Goal: Find specific page/section: Find specific page/section

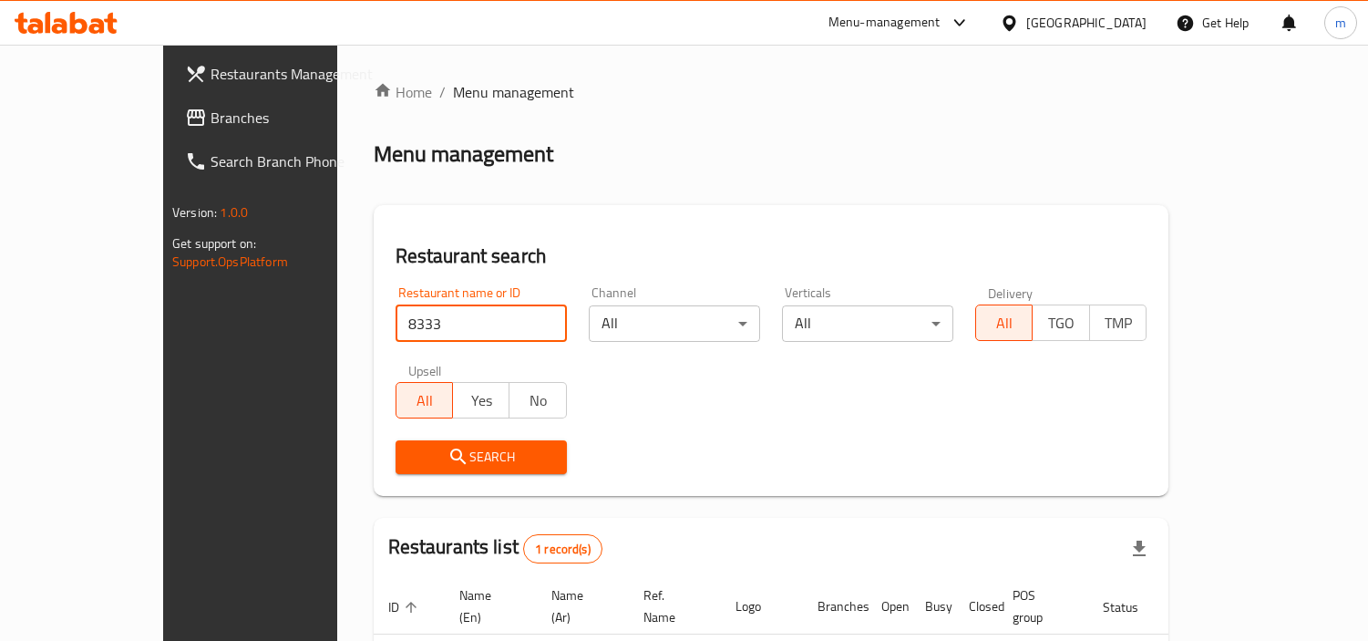
scroll to position [137, 0]
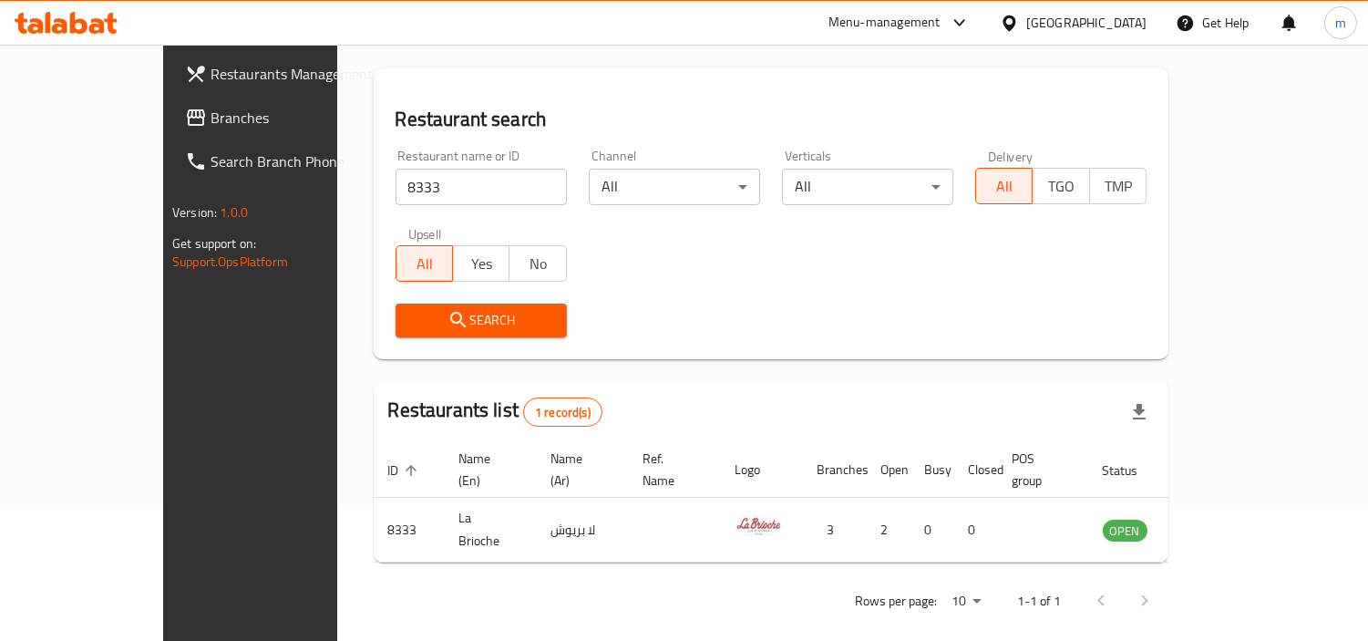
click at [1061, 19] on div "[GEOGRAPHIC_DATA]" at bounding box center [1087, 23] width 120 height 20
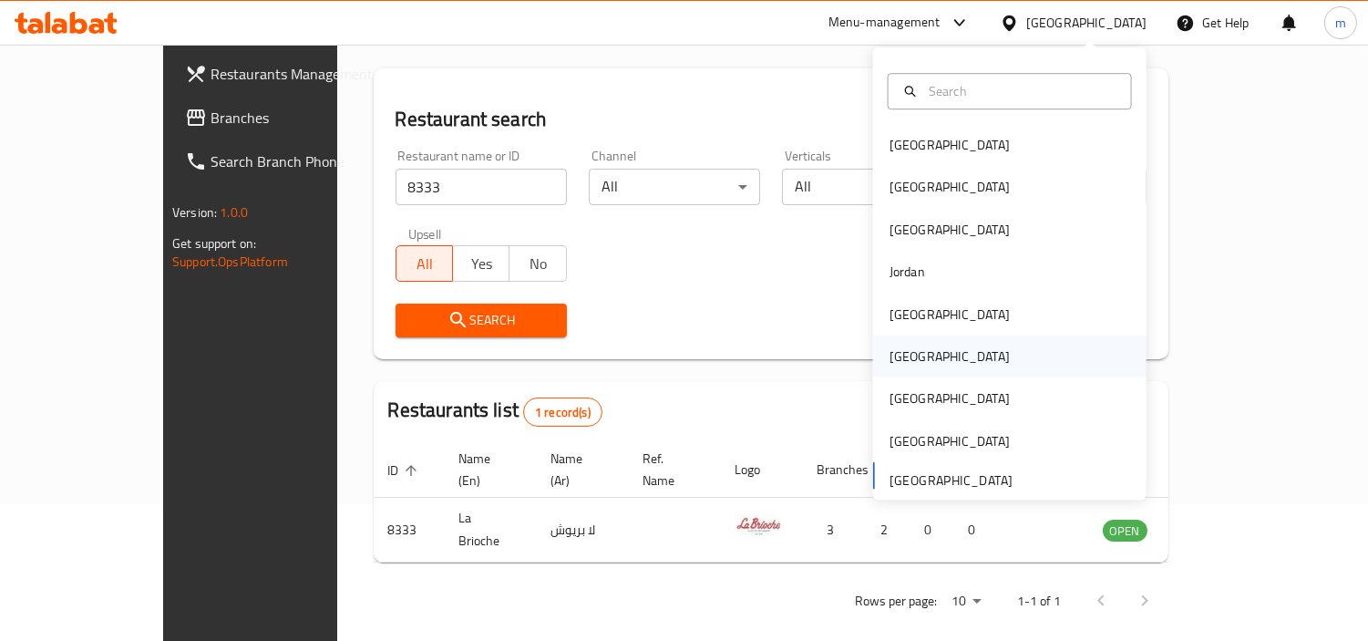
click at [890, 360] on div "Oman" at bounding box center [950, 356] width 120 height 20
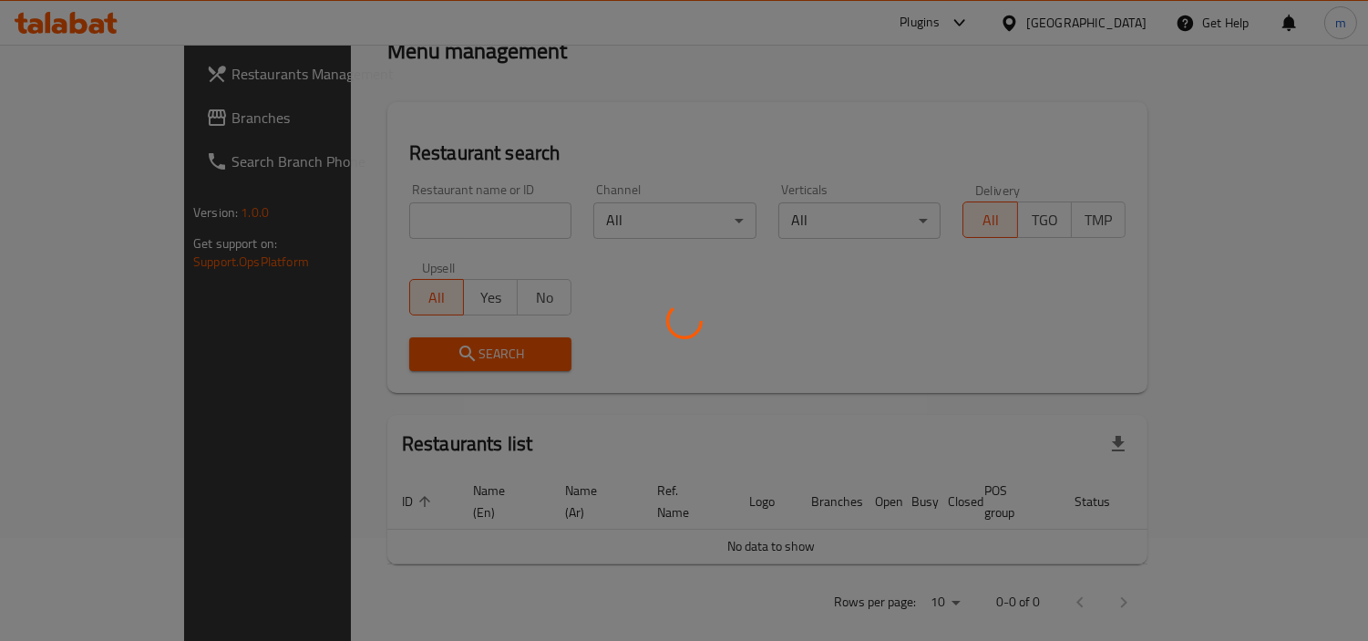
scroll to position [137, 0]
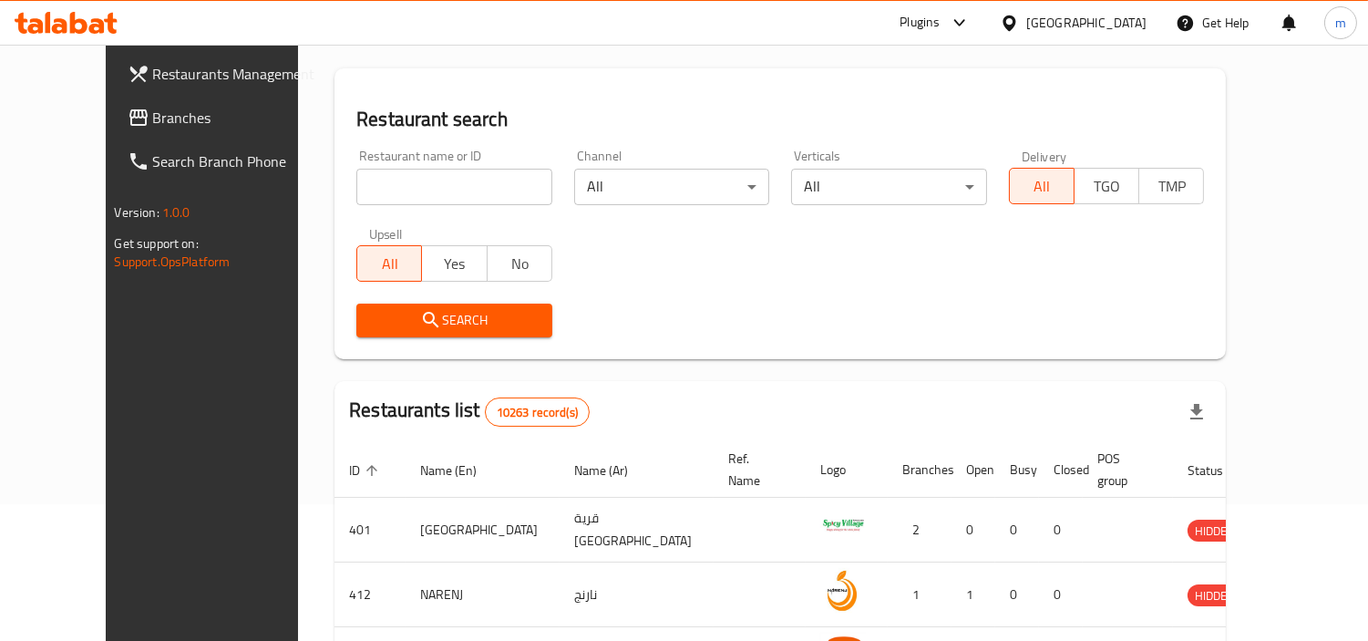
click at [113, 130] on link "Branches" at bounding box center [224, 118] width 222 height 44
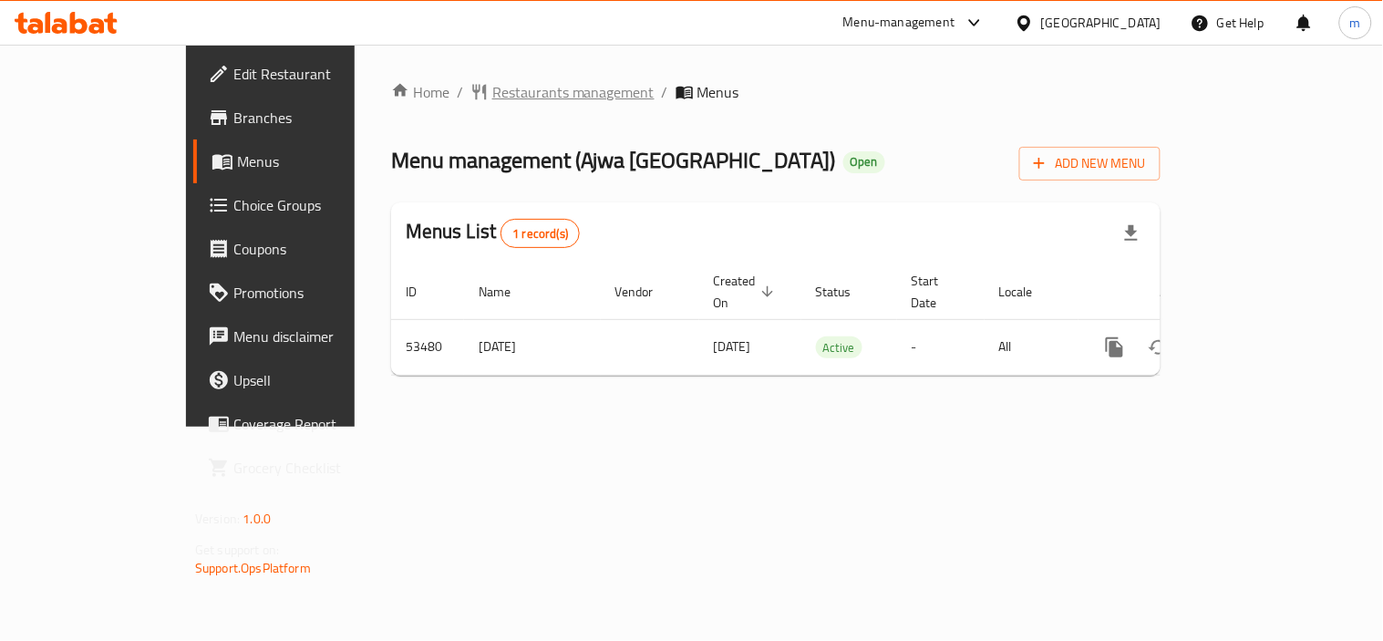
click at [492, 98] on span "Restaurants management" at bounding box center [573, 92] width 162 height 22
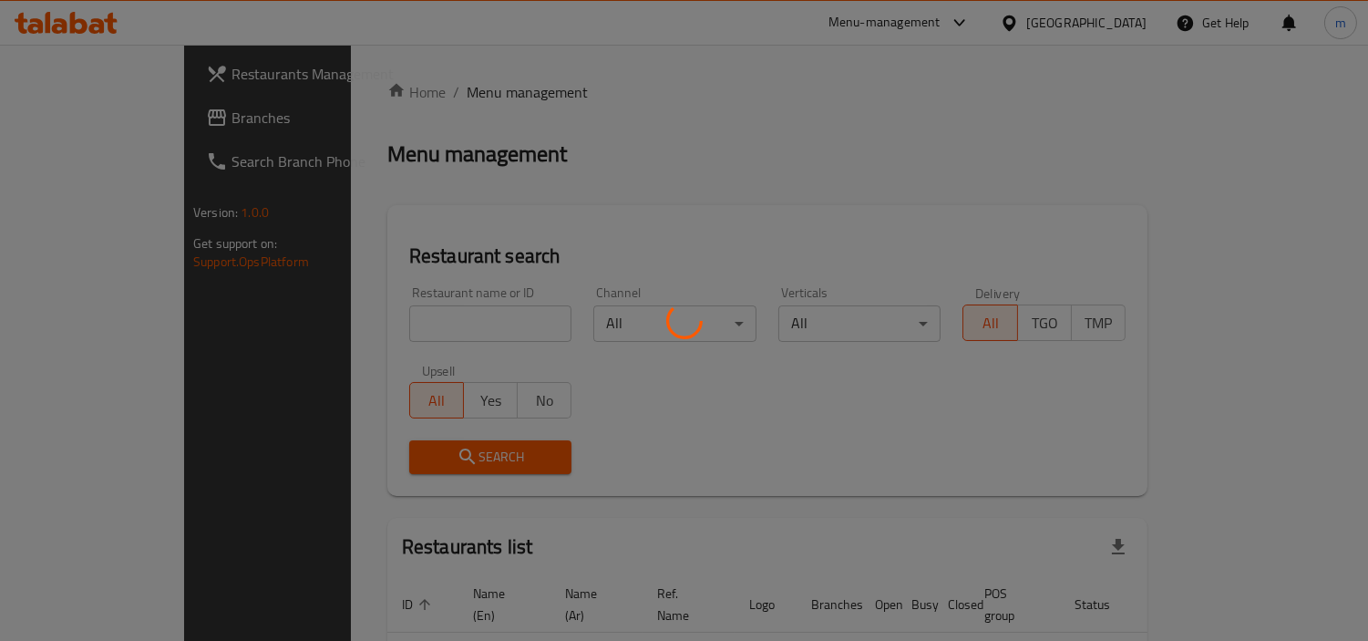
click at [426, 315] on div at bounding box center [684, 320] width 1368 height 641
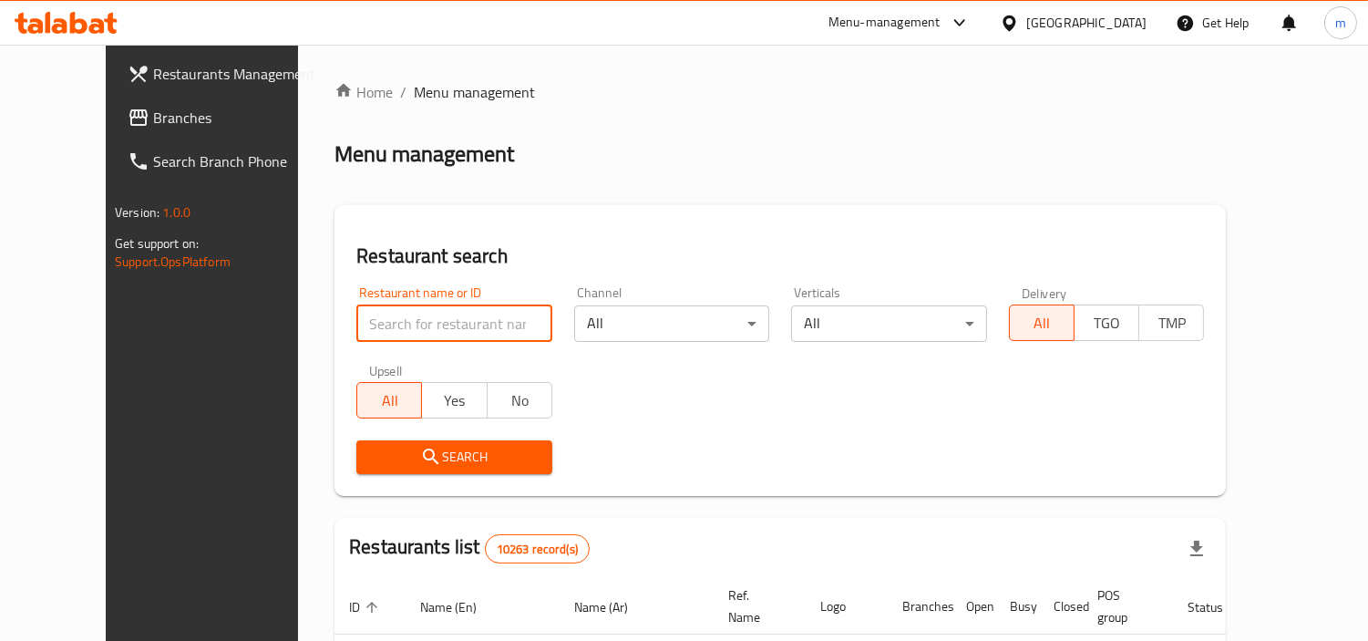
click at [426, 315] on input "search" at bounding box center [454, 323] width 196 height 36
paste input "26529"
type input "26529"
click button "Search" at bounding box center [454, 457] width 196 height 34
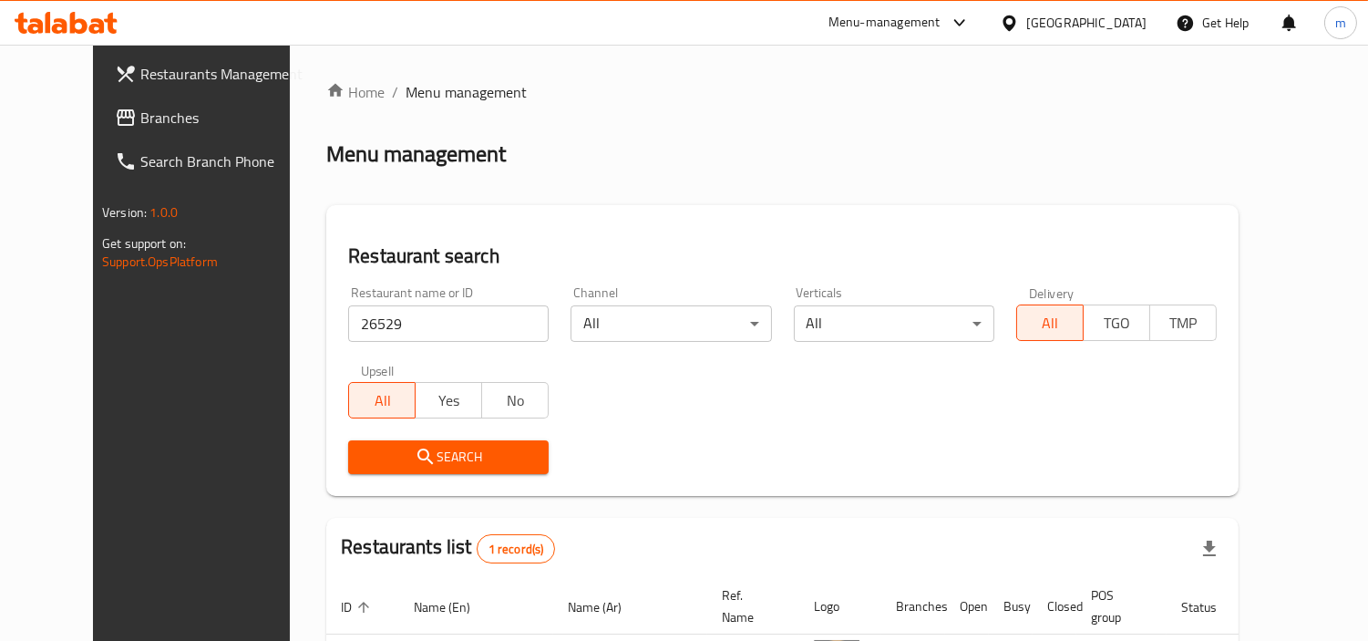
scroll to position [137, 0]
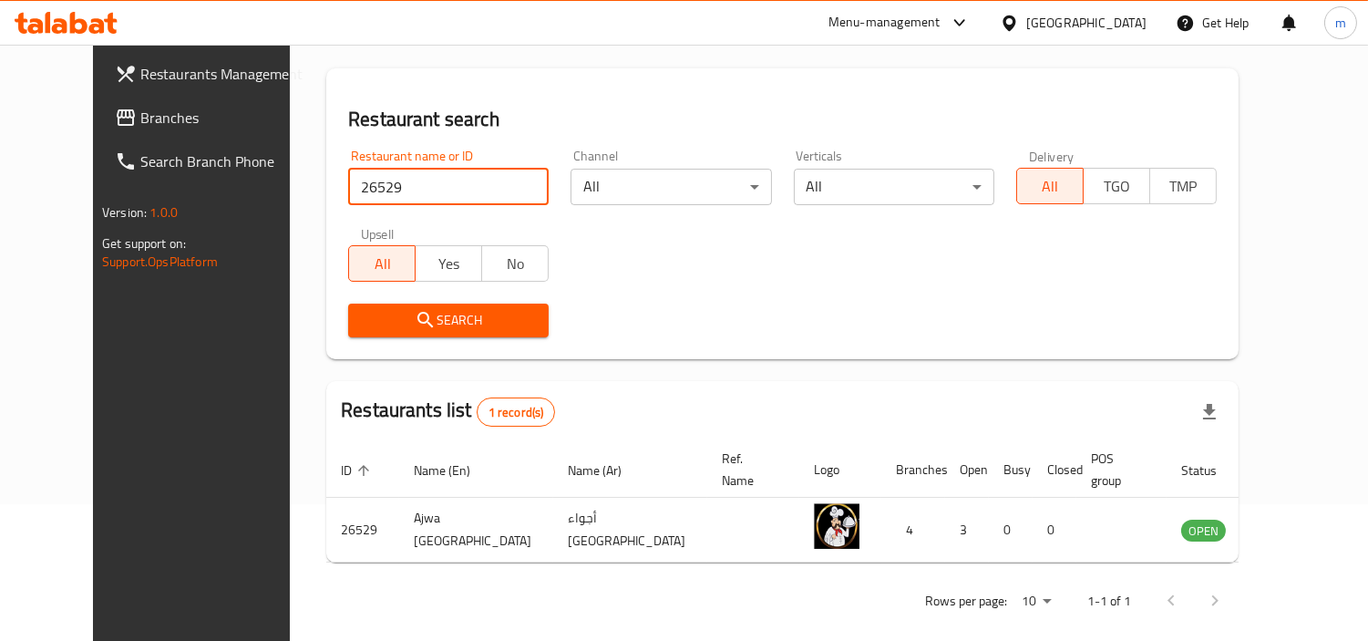
click at [1086, 23] on div "[GEOGRAPHIC_DATA]" at bounding box center [1073, 23] width 176 height 44
click at [1124, 19] on div "[GEOGRAPHIC_DATA]" at bounding box center [1087, 23] width 120 height 20
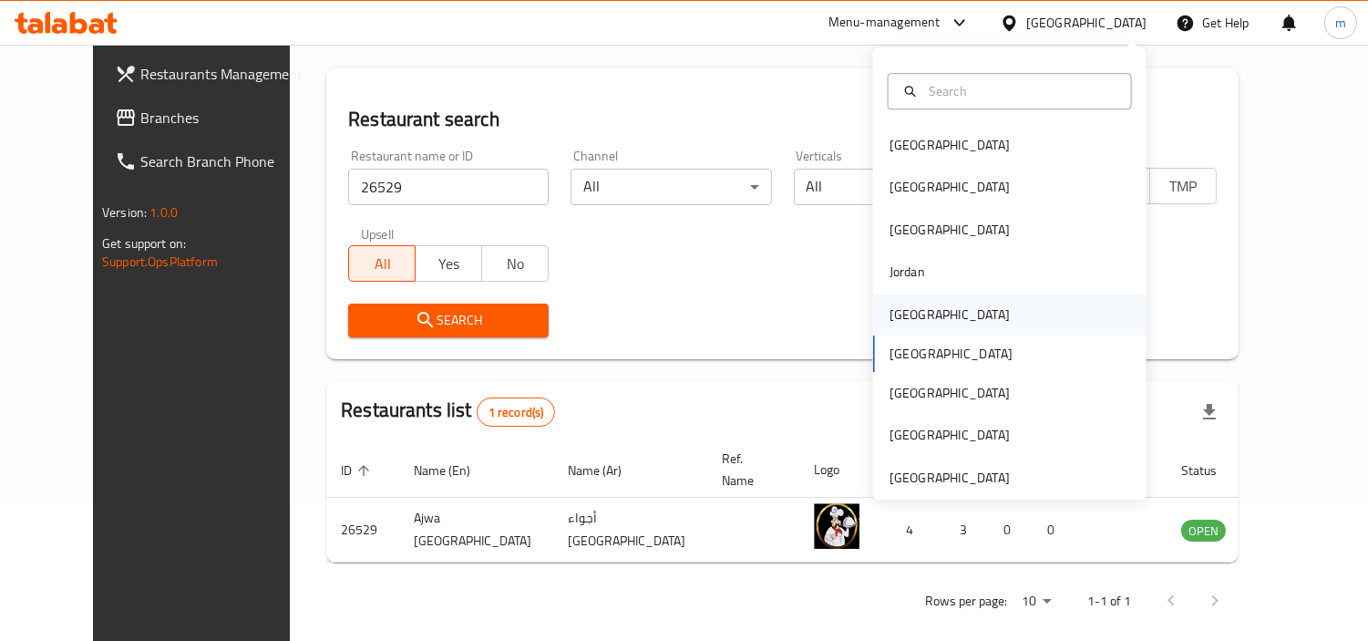
click at [912, 316] on div "[GEOGRAPHIC_DATA]" at bounding box center [950, 315] width 150 height 42
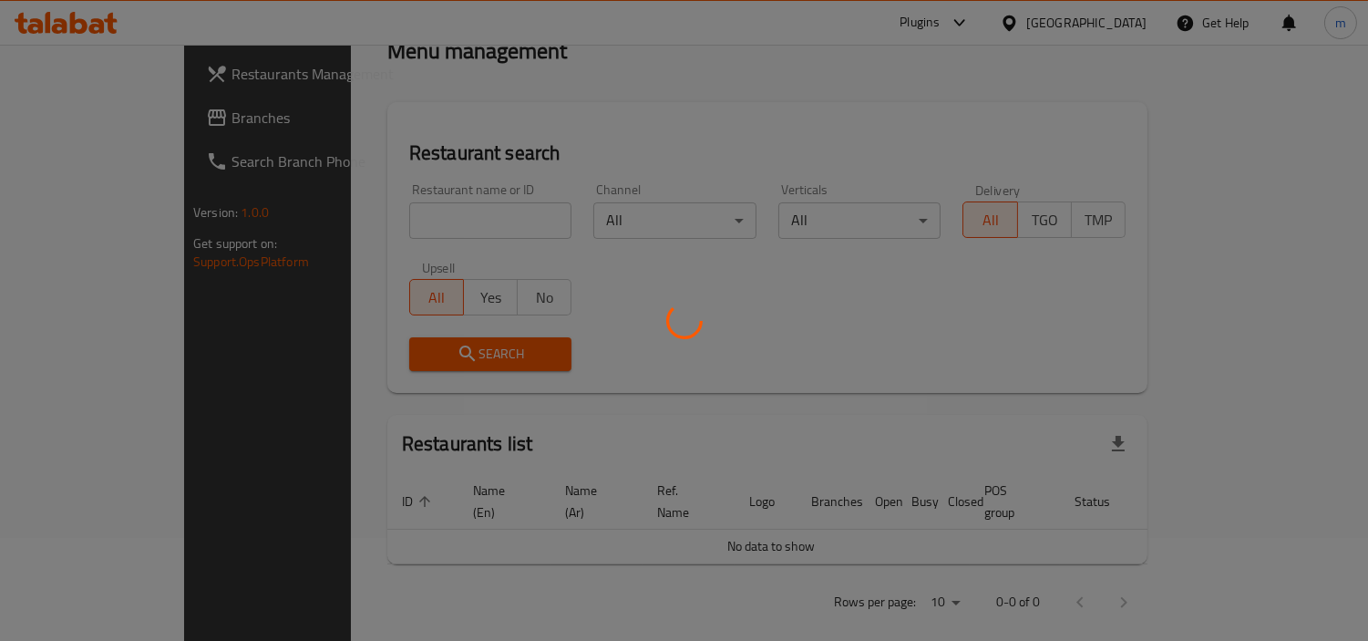
scroll to position [137, 0]
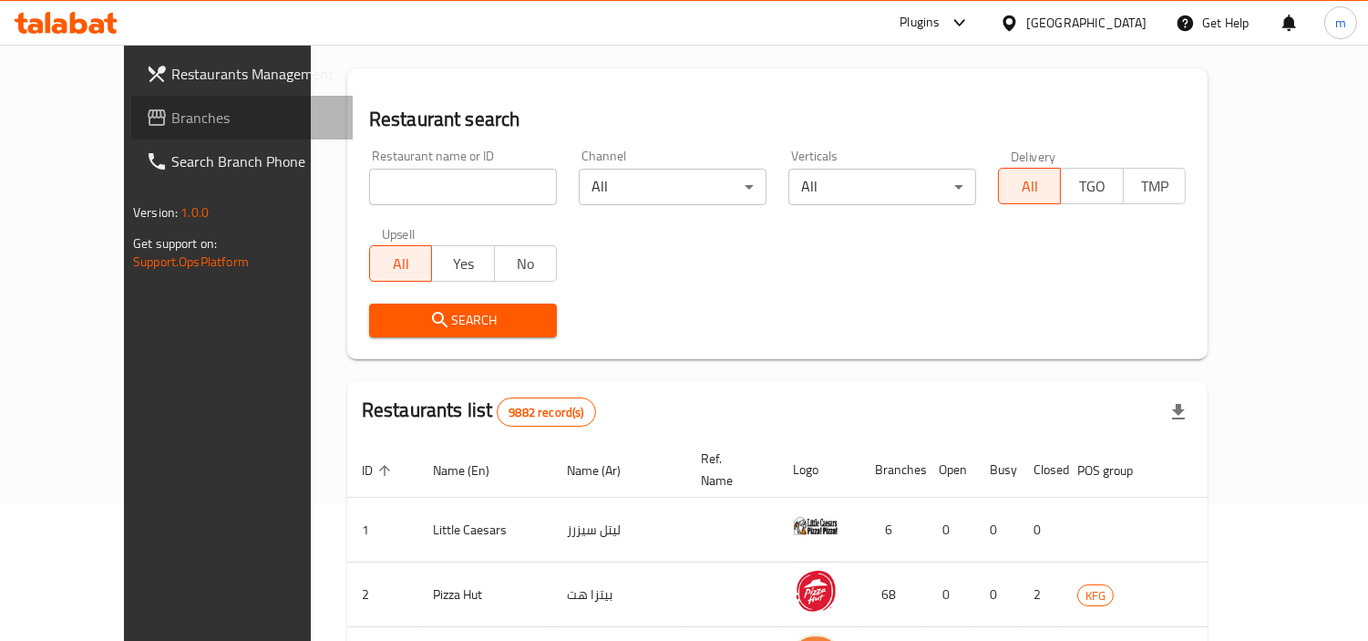
click at [171, 109] on span "Branches" at bounding box center [254, 118] width 167 height 22
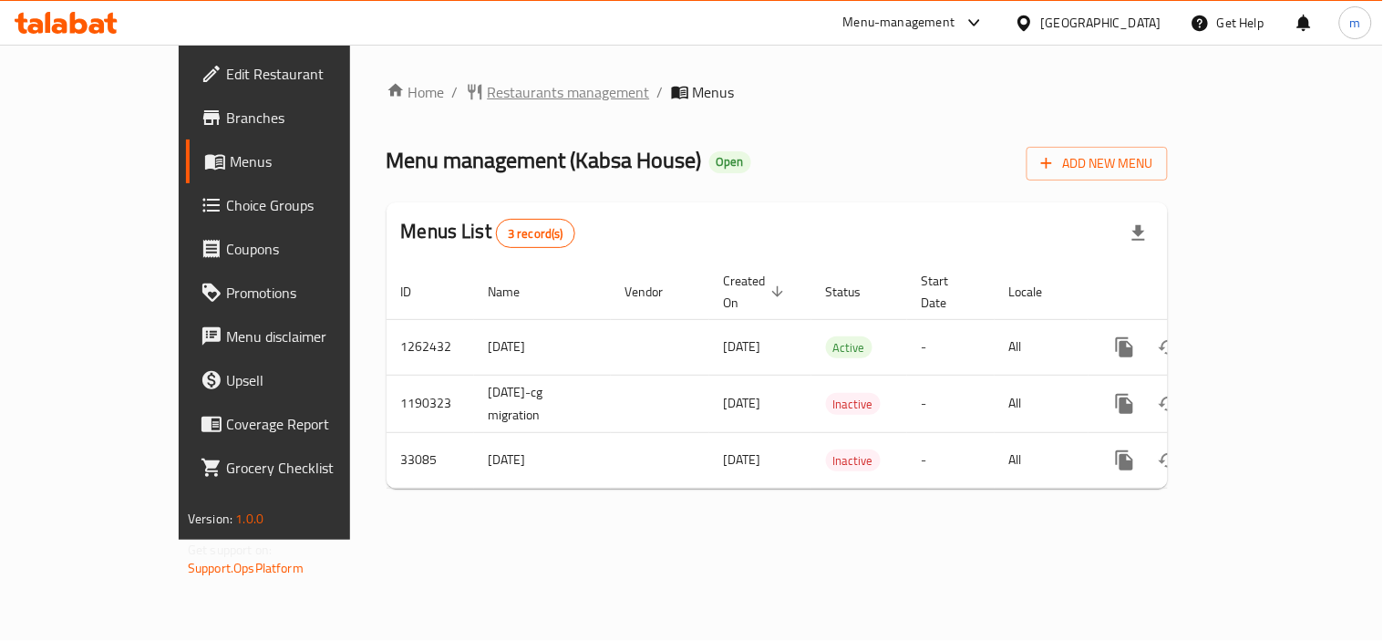
click at [488, 93] on span "Restaurants management" at bounding box center [569, 92] width 162 height 22
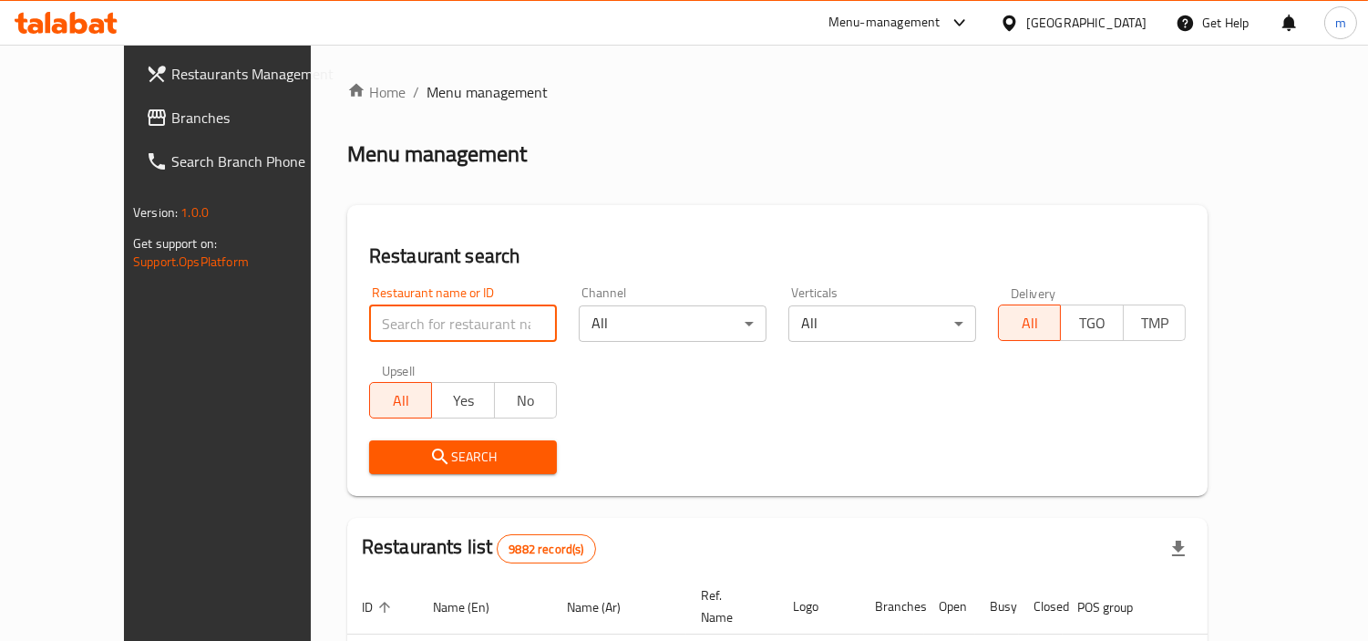
click at [453, 315] on input "search" at bounding box center [463, 323] width 188 height 36
paste input "16998"
type input "16998"
click button "Search" at bounding box center [463, 457] width 188 height 34
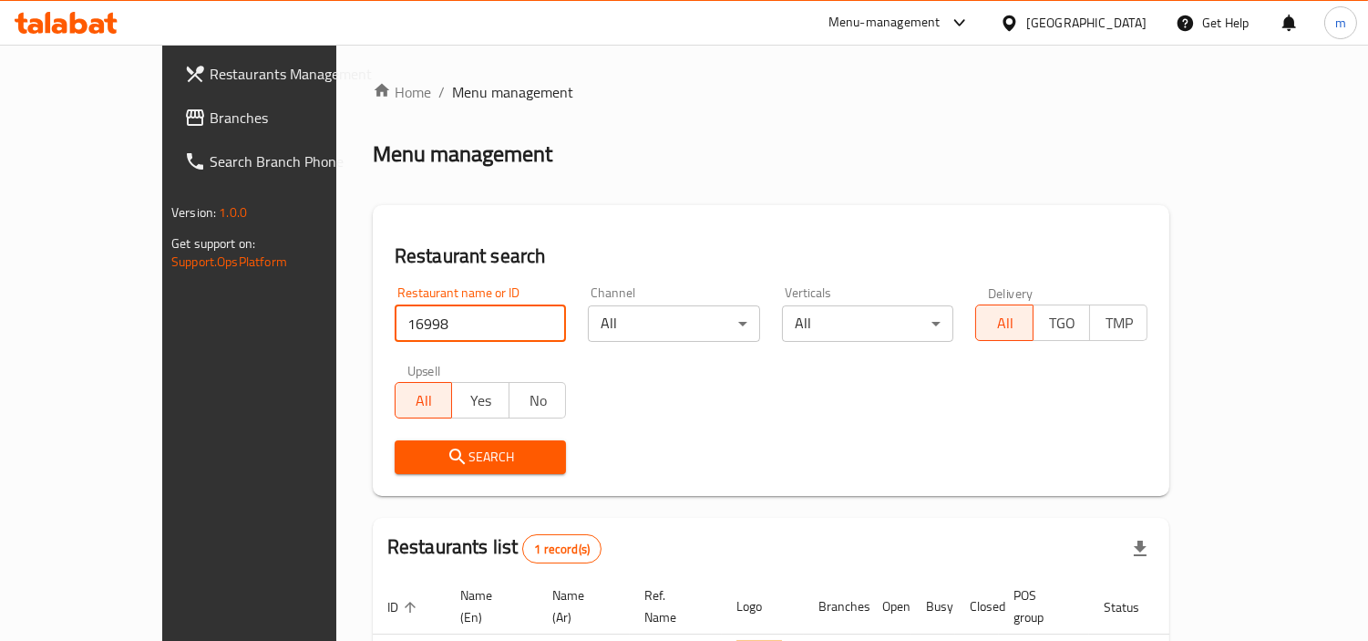
scroll to position [137, 0]
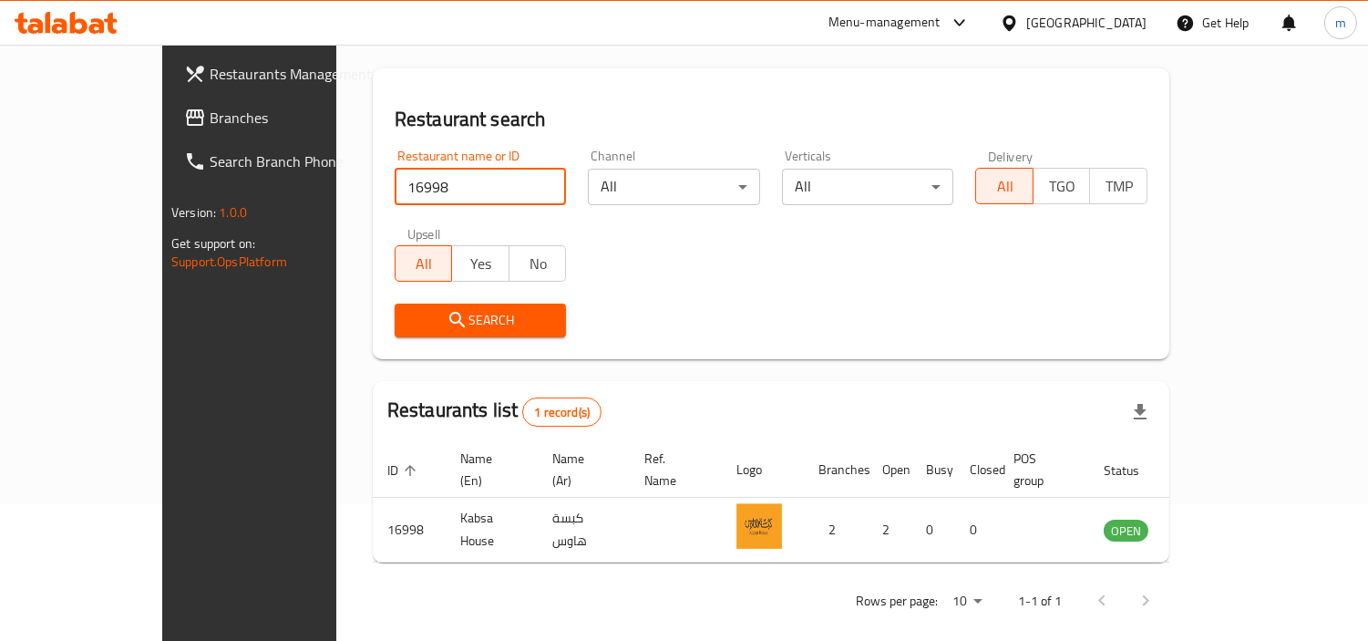
click at [1016, 29] on icon at bounding box center [1009, 22] width 13 height 15
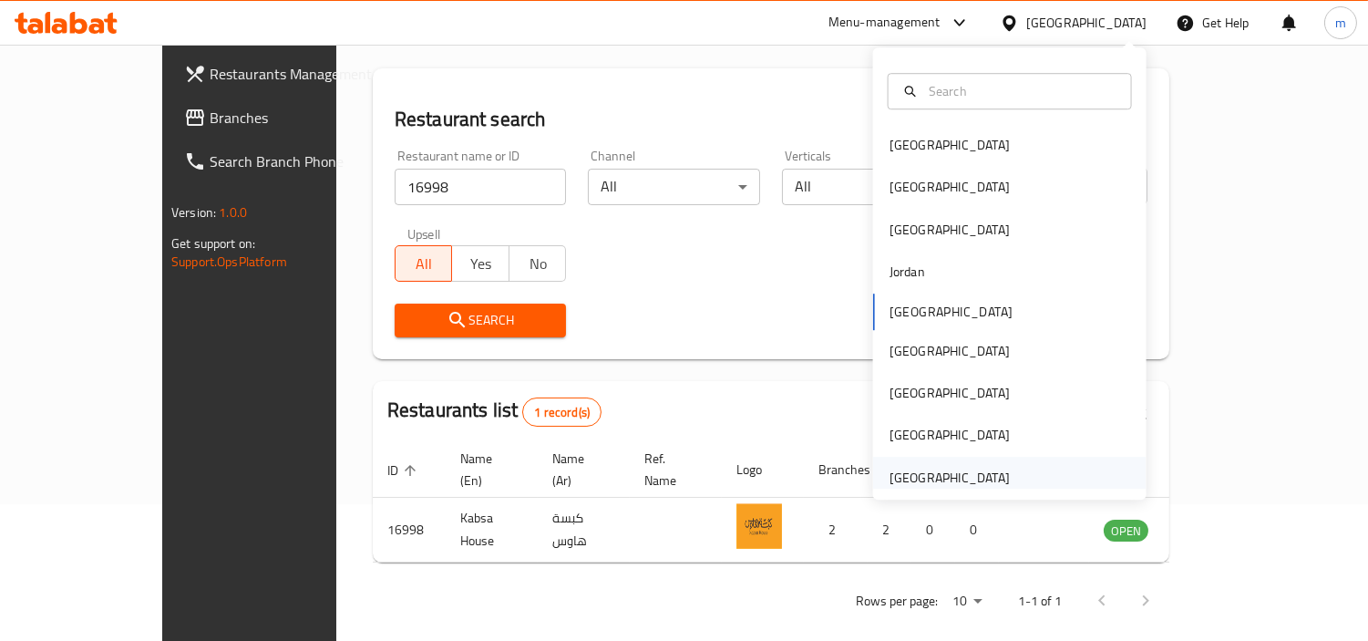
click at [924, 475] on div "[GEOGRAPHIC_DATA]" at bounding box center [950, 478] width 120 height 20
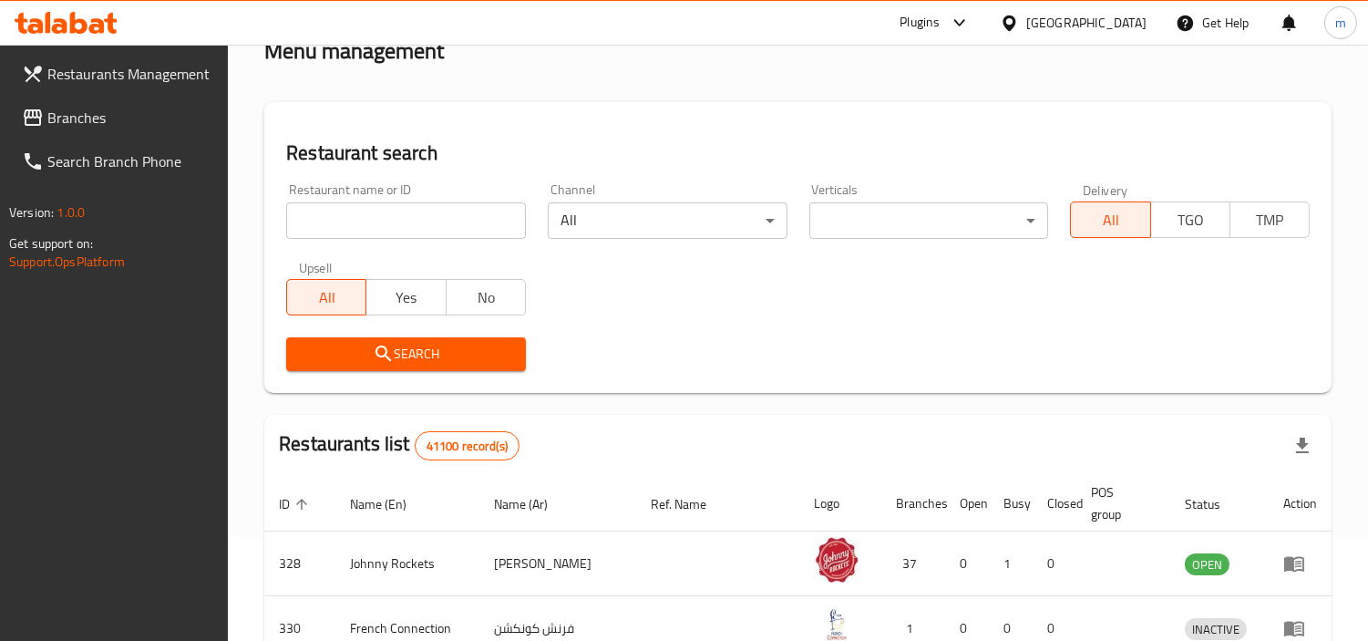
scroll to position [137, 0]
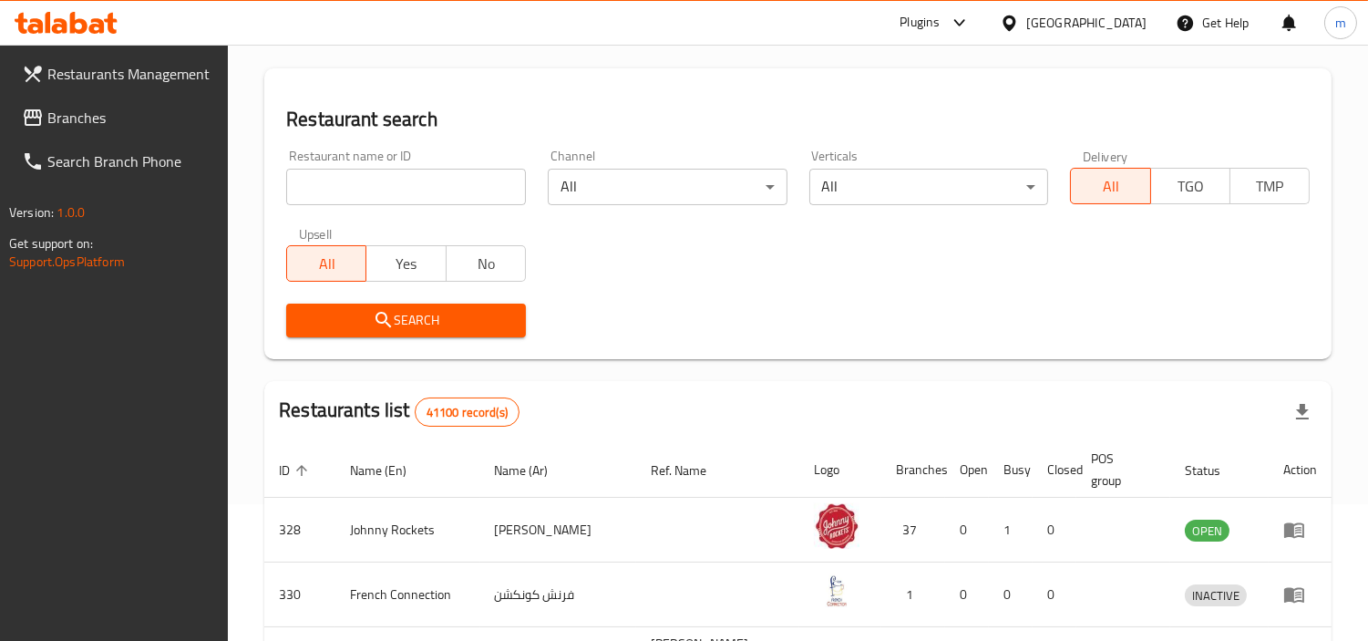
drag, startPoint x: 67, startPoint y: 112, endPoint x: 75, endPoint y: 102, distance: 12.4
click at [67, 112] on span "Branches" at bounding box center [130, 118] width 167 height 22
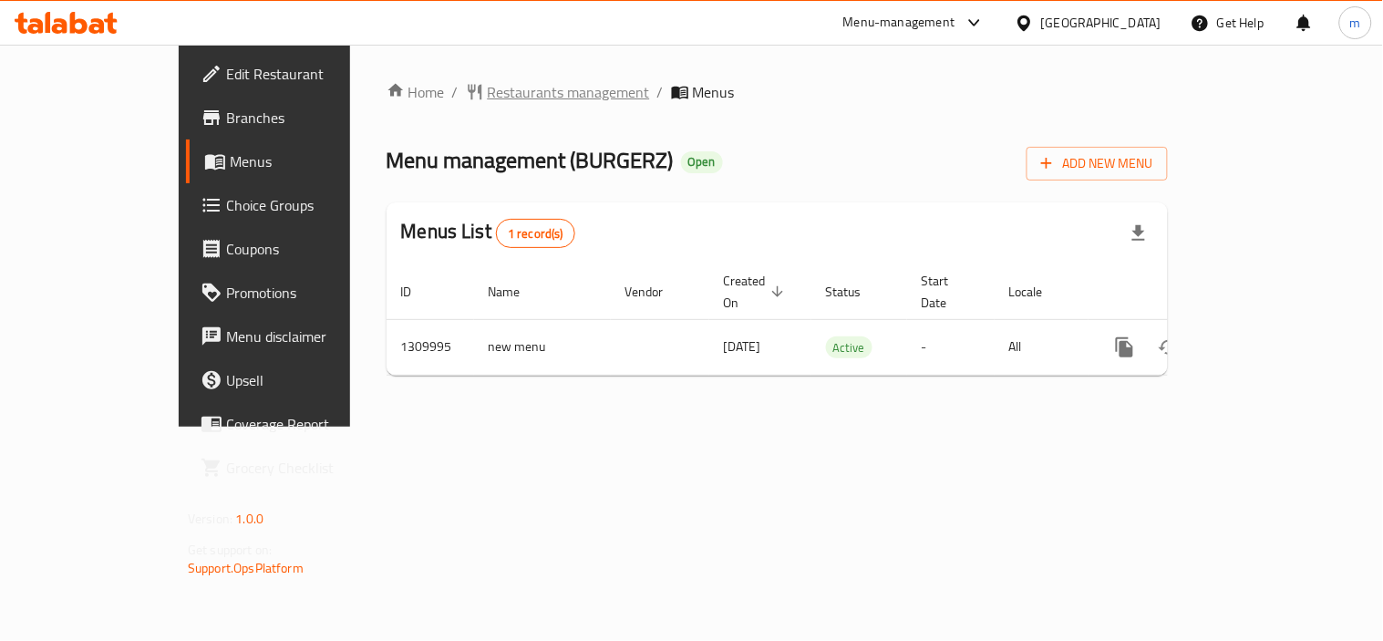
click at [488, 98] on span "Restaurants management" at bounding box center [569, 92] width 162 height 22
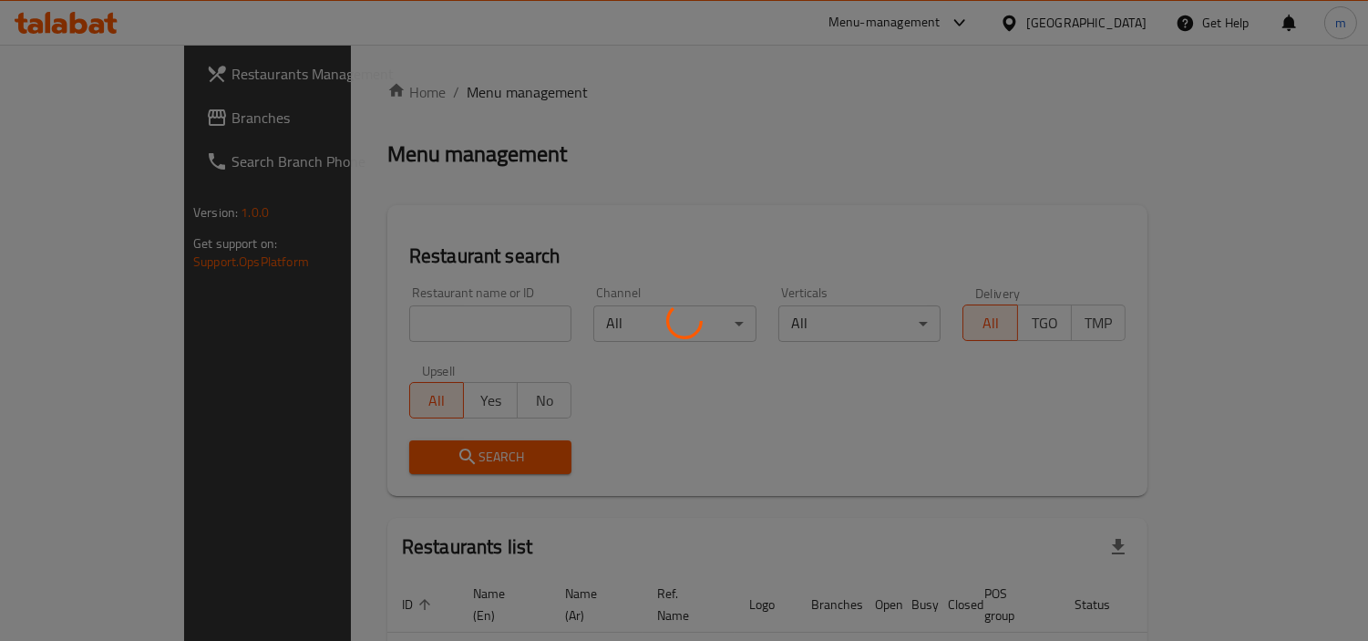
click at [463, 317] on div at bounding box center [684, 320] width 1368 height 641
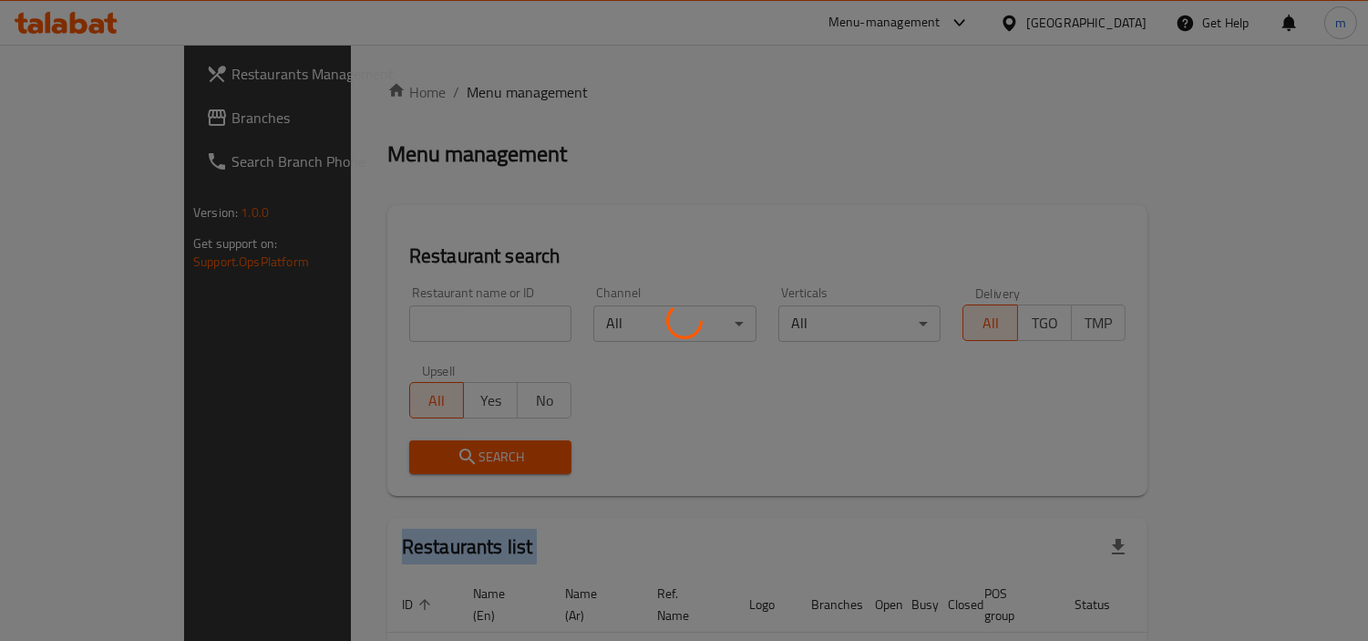
click at [463, 317] on div at bounding box center [684, 320] width 1368 height 641
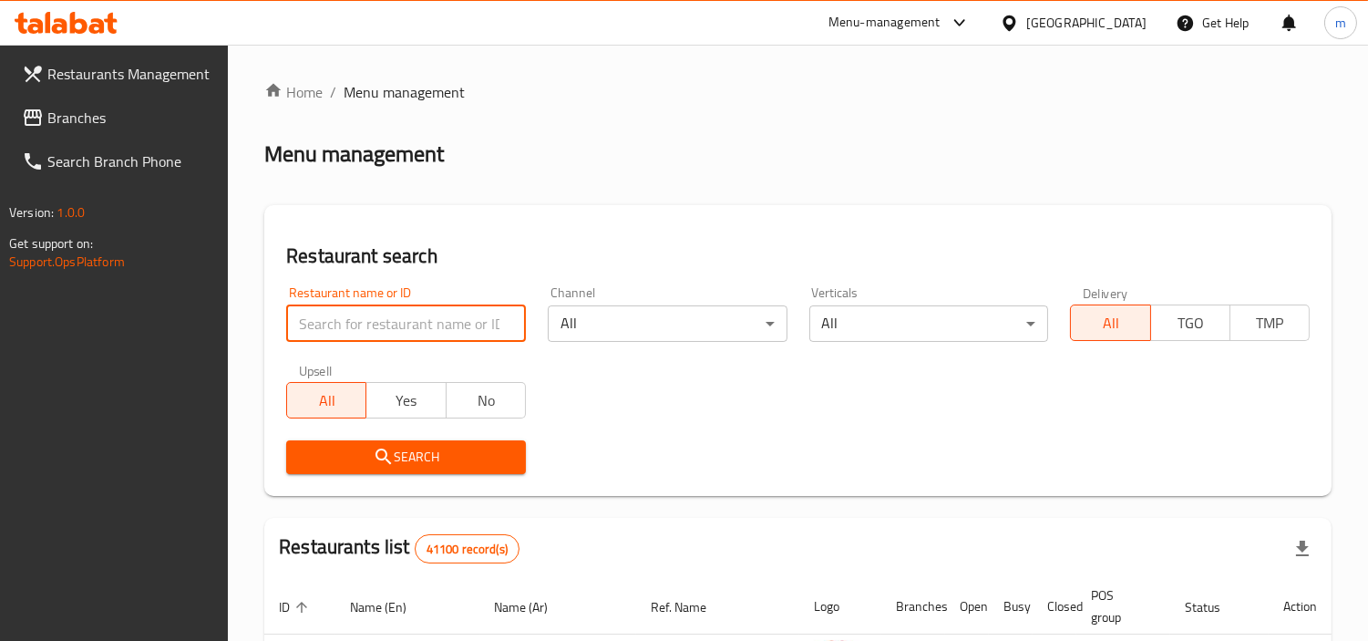
click at [463, 317] on input "search" at bounding box center [406, 323] width 240 height 36
paste input "705305"
type input "705305"
click button "Search" at bounding box center [406, 457] width 240 height 34
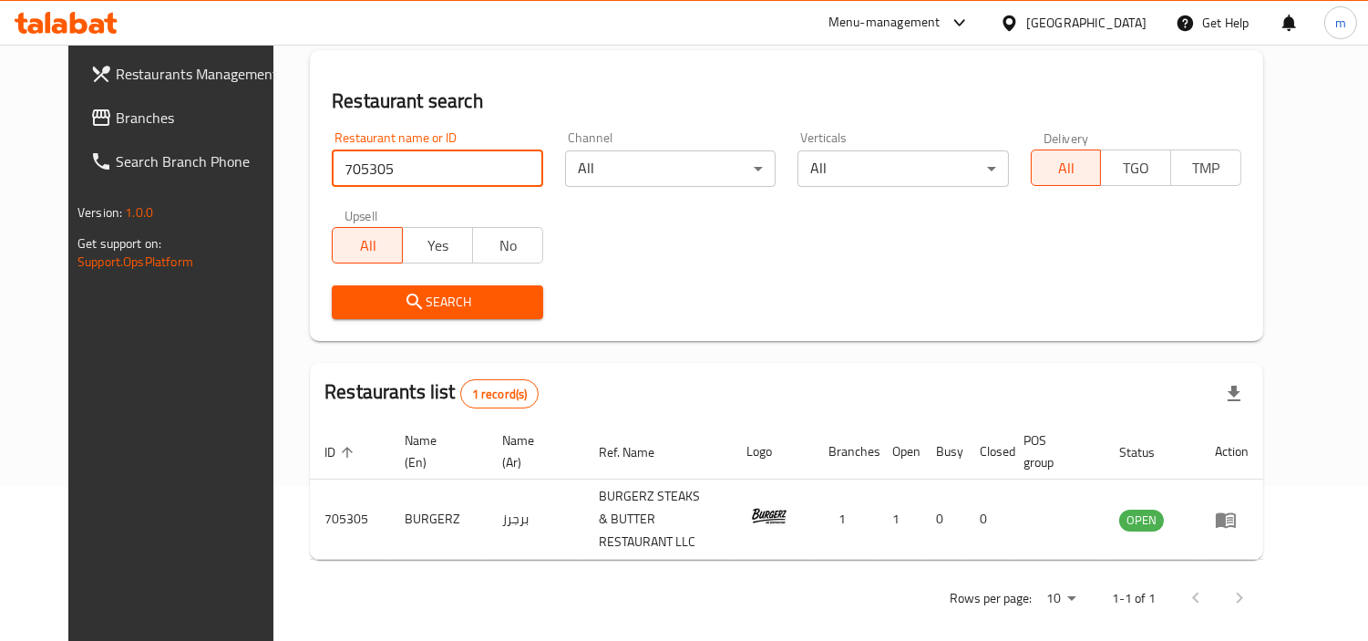
scroll to position [157, 0]
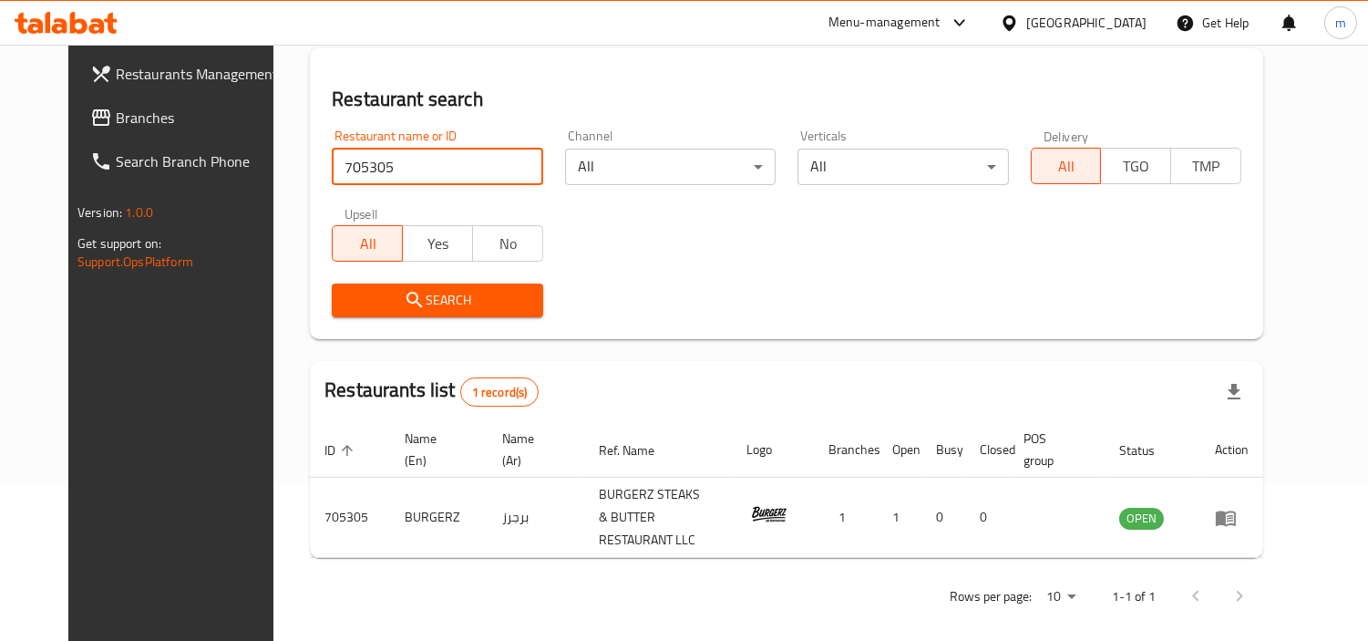
click at [1109, 25] on div "[GEOGRAPHIC_DATA]" at bounding box center [1087, 23] width 120 height 20
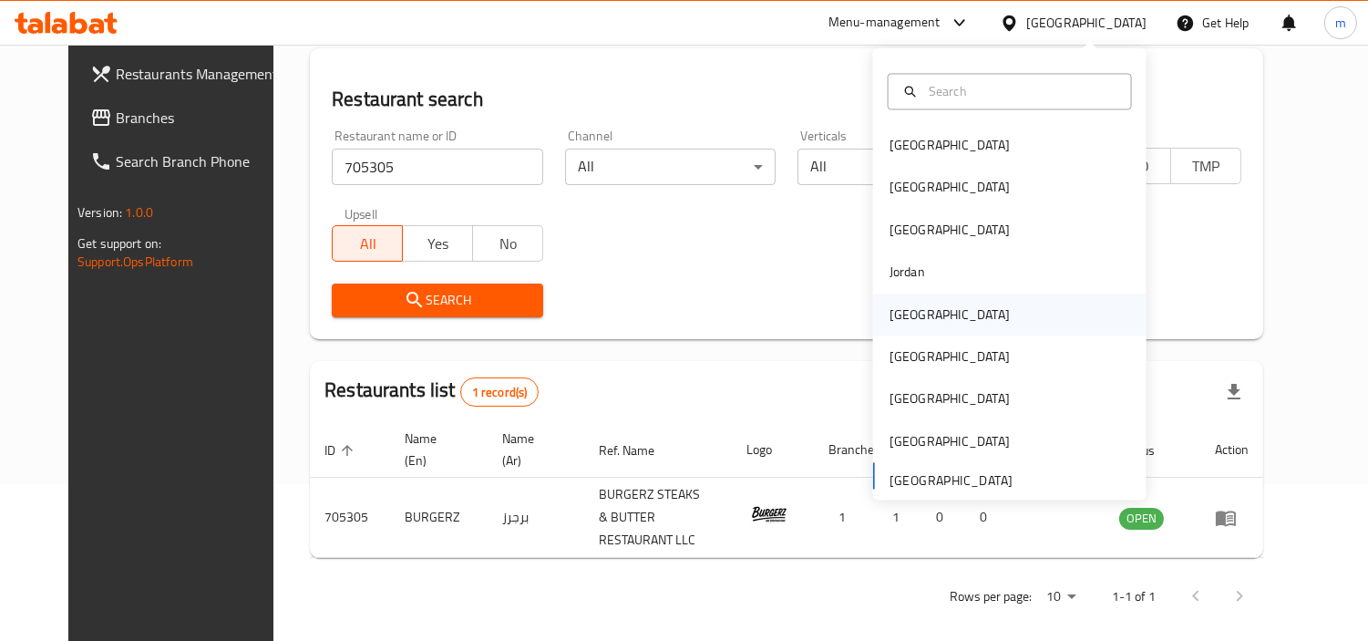
click at [904, 317] on div "[GEOGRAPHIC_DATA]" at bounding box center [950, 314] width 120 height 20
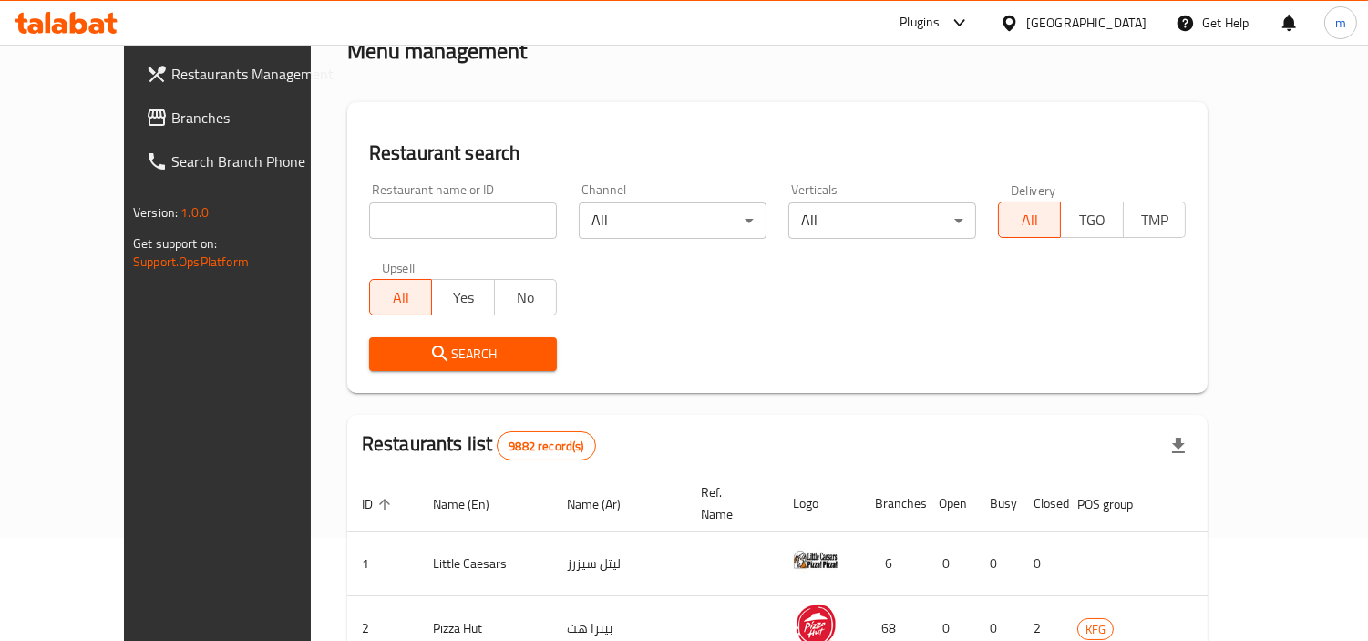
scroll to position [157, 0]
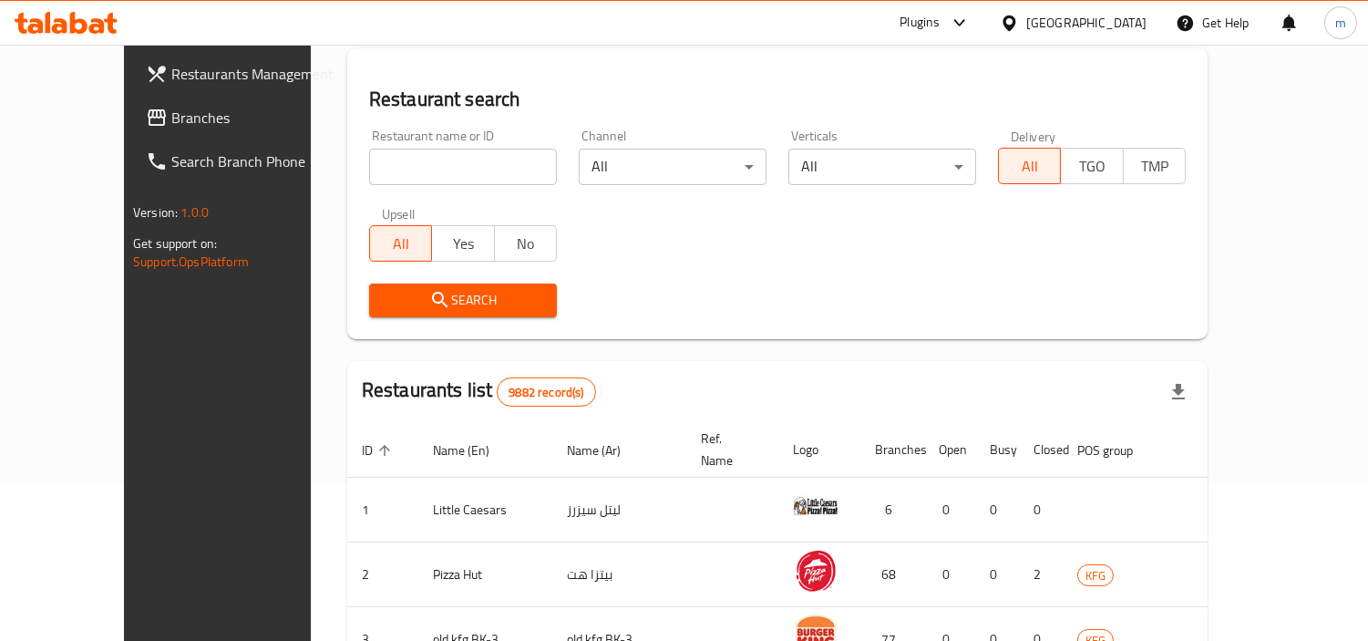
click at [171, 109] on span "Branches" at bounding box center [254, 118] width 167 height 22
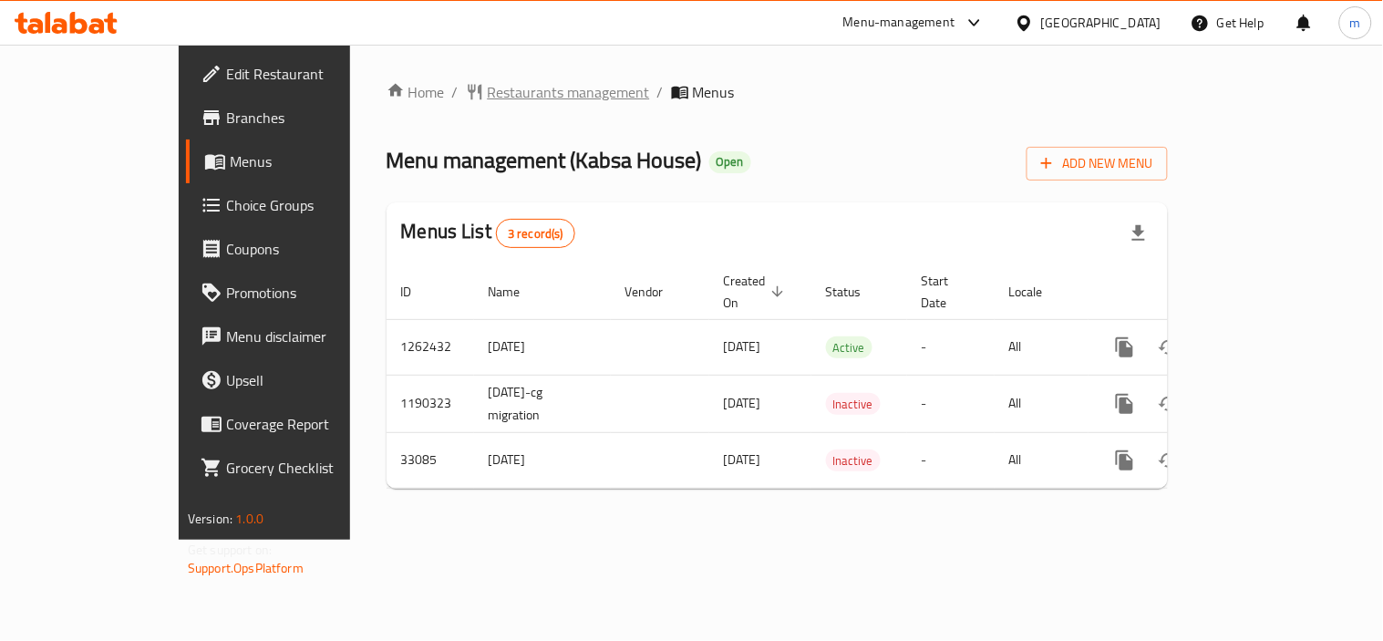
click at [488, 94] on span "Restaurants management" at bounding box center [569, 92] width 162 height 22
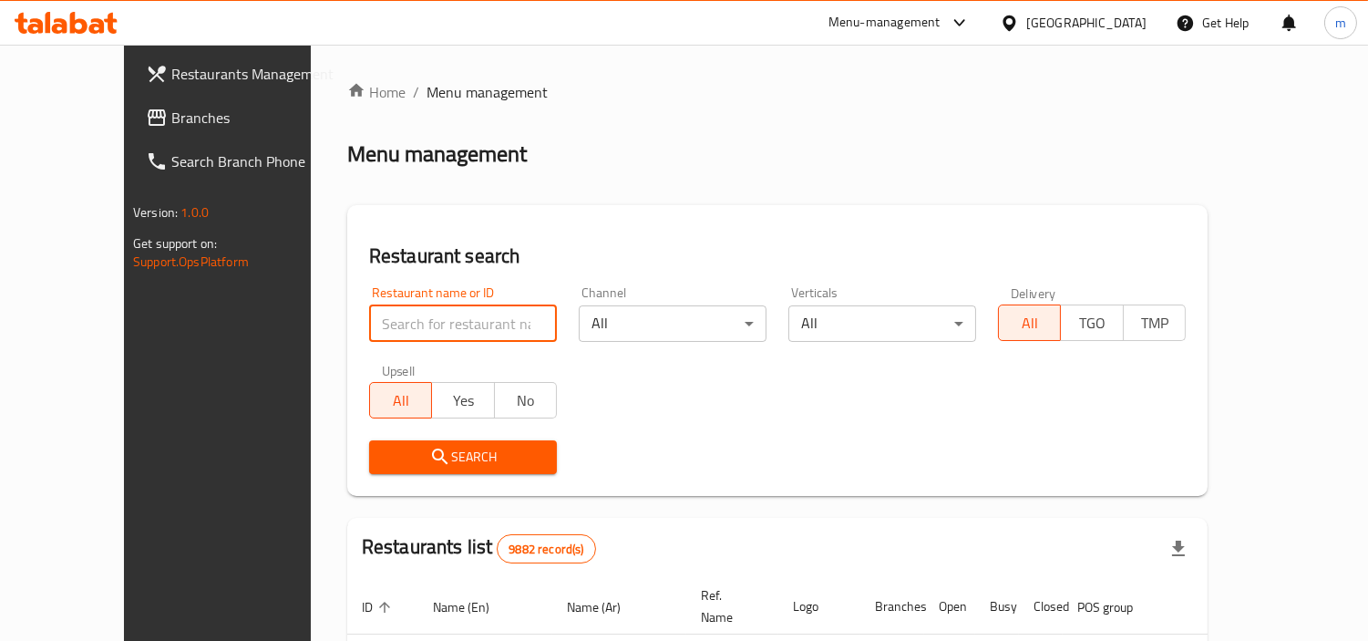
click at [443, 325] on input "search" at bounding box center [463, 323] width 188 height 36
paste input "16998"
type input "16998"
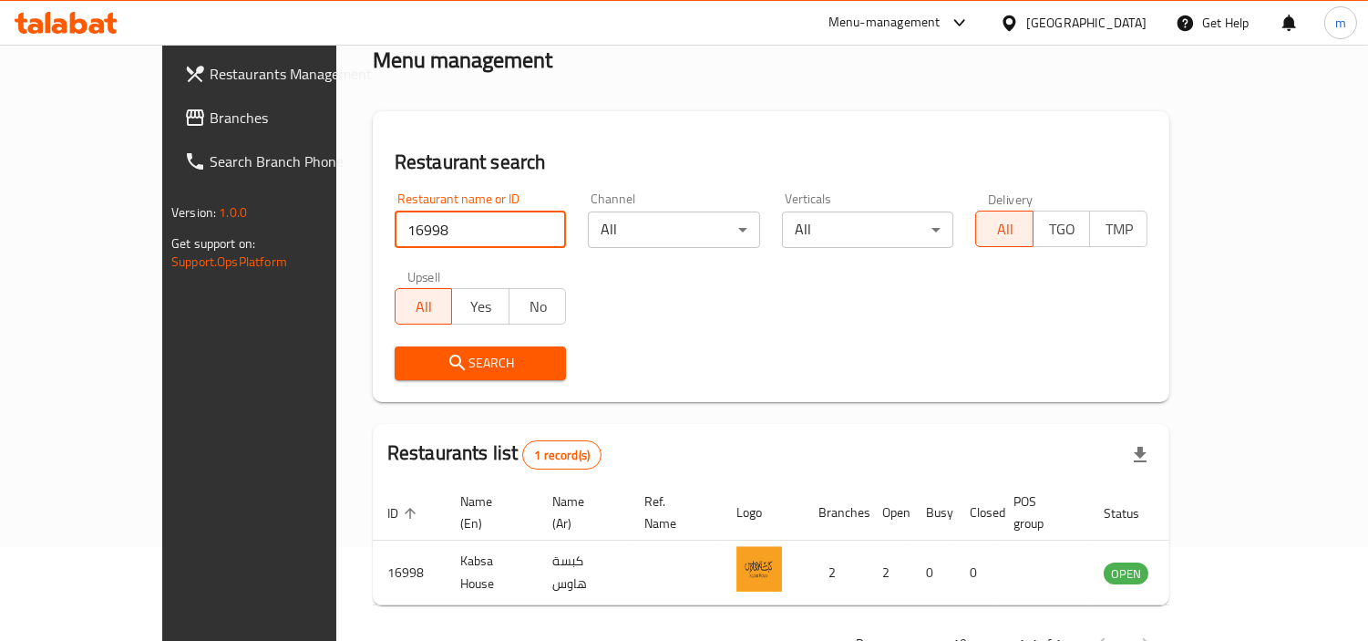
scroll to position [137, 0]
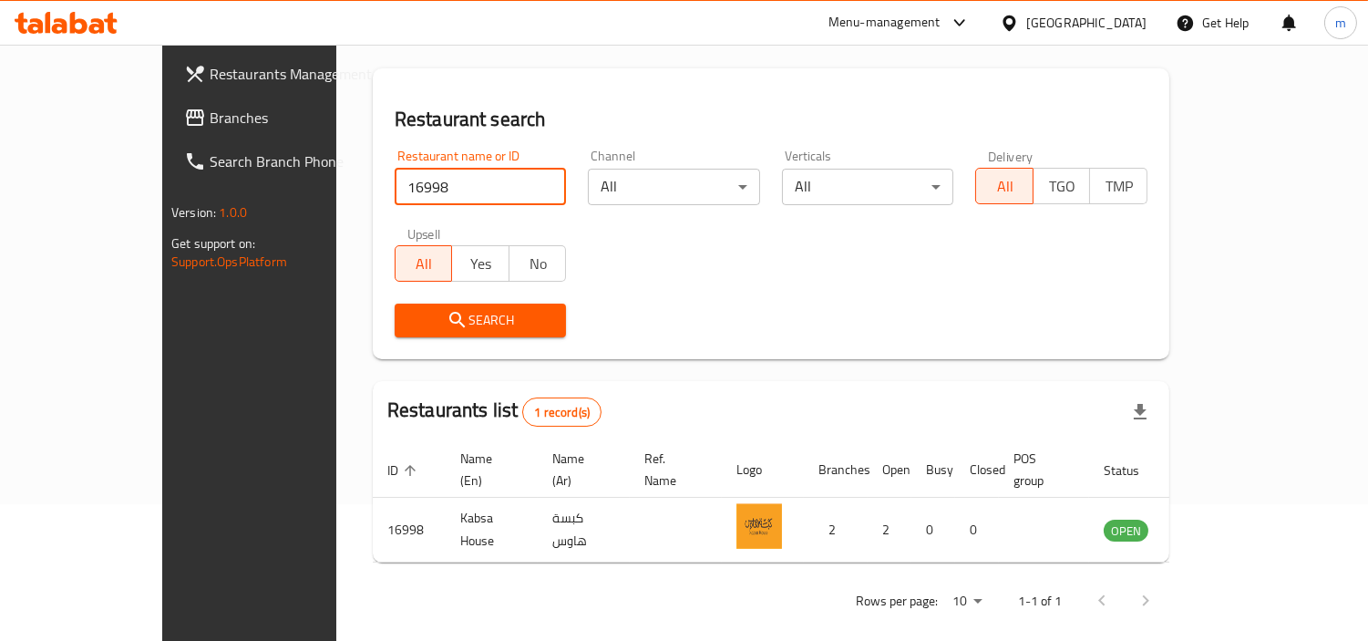
click at [1121, 26] on div "[GEOGRAPHIC_DATA]" at bounding box center [1087, 23] width 120 height 20
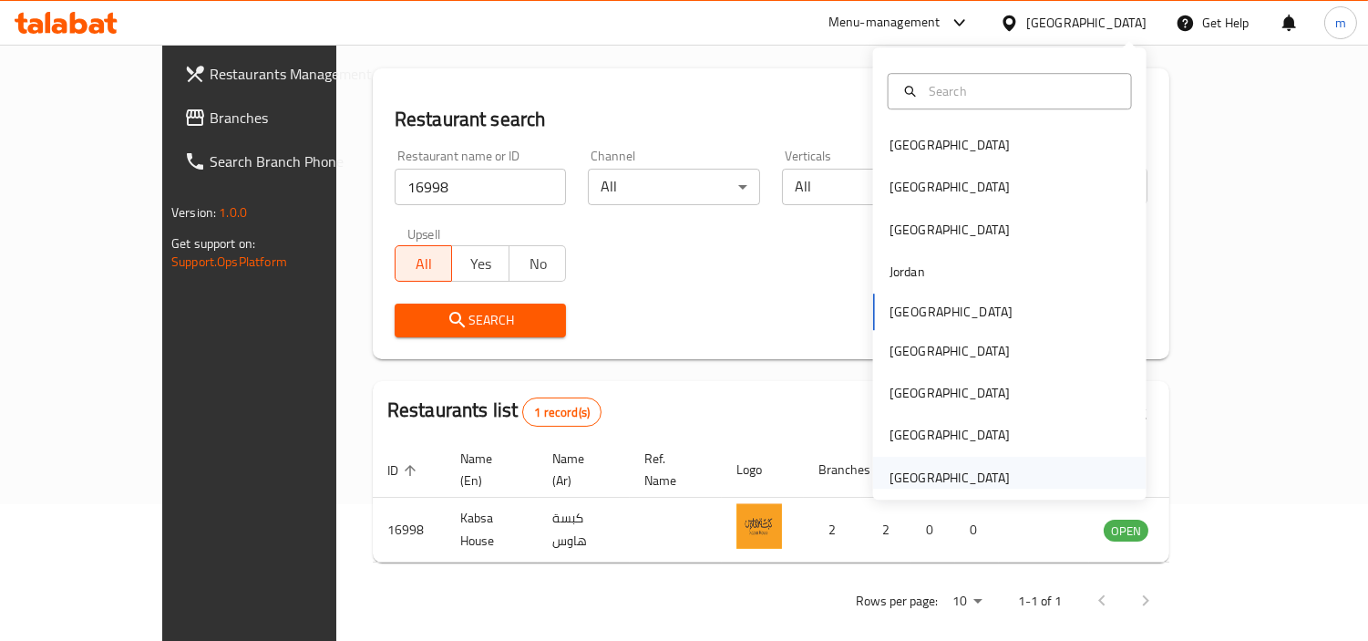
click at [919, 474] on div "[GEOGRAPHIC_DATA]" at bounding box center [950, 478] width 120 height 20
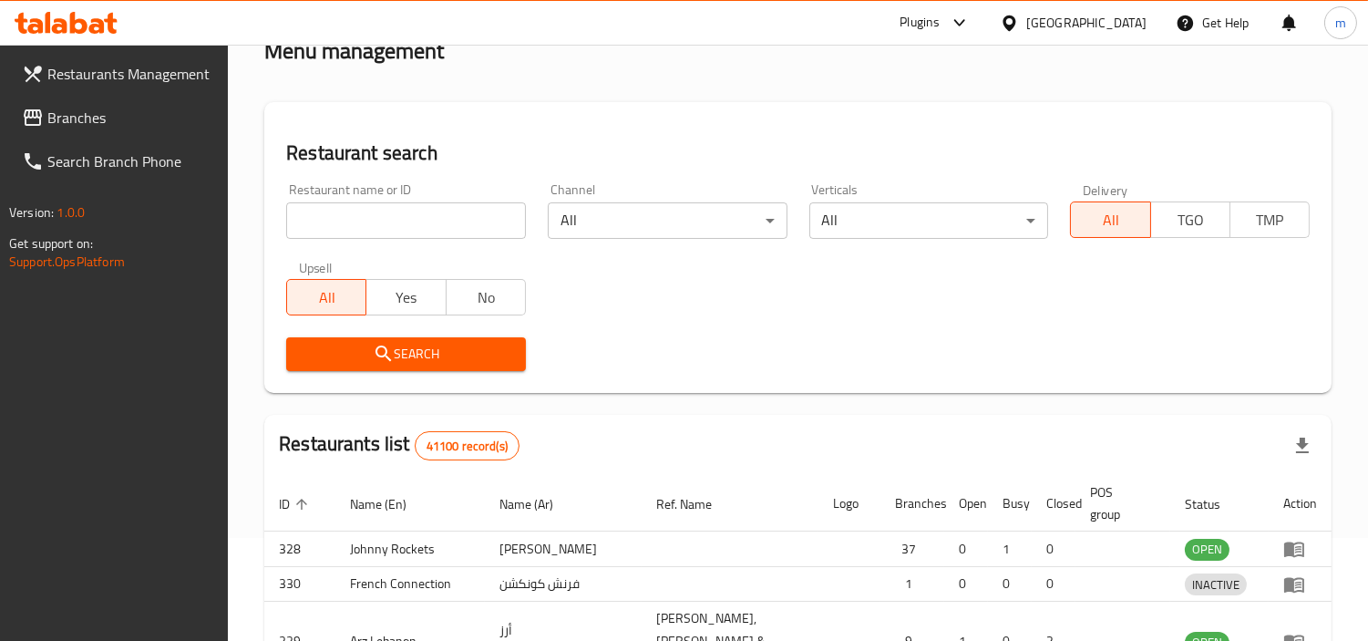
scroll to position [137, 0]
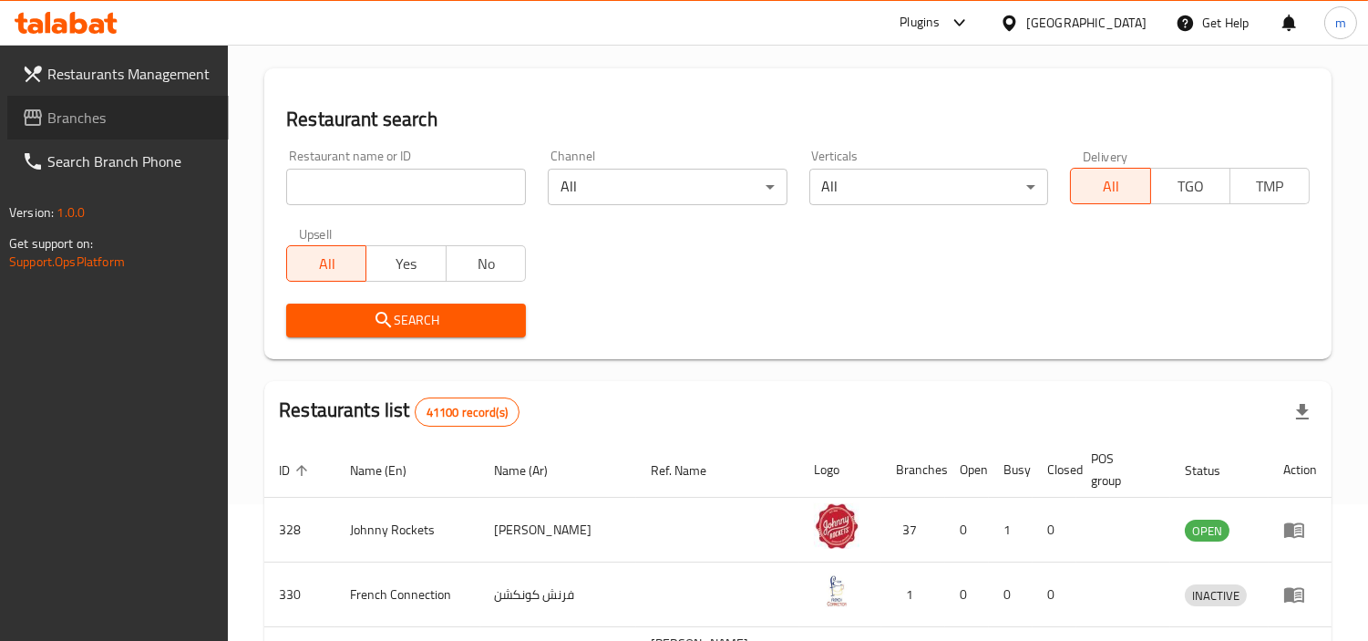
click at [82, 121] on span "Branches" at bounding box center [130, 118] width 167 height 22
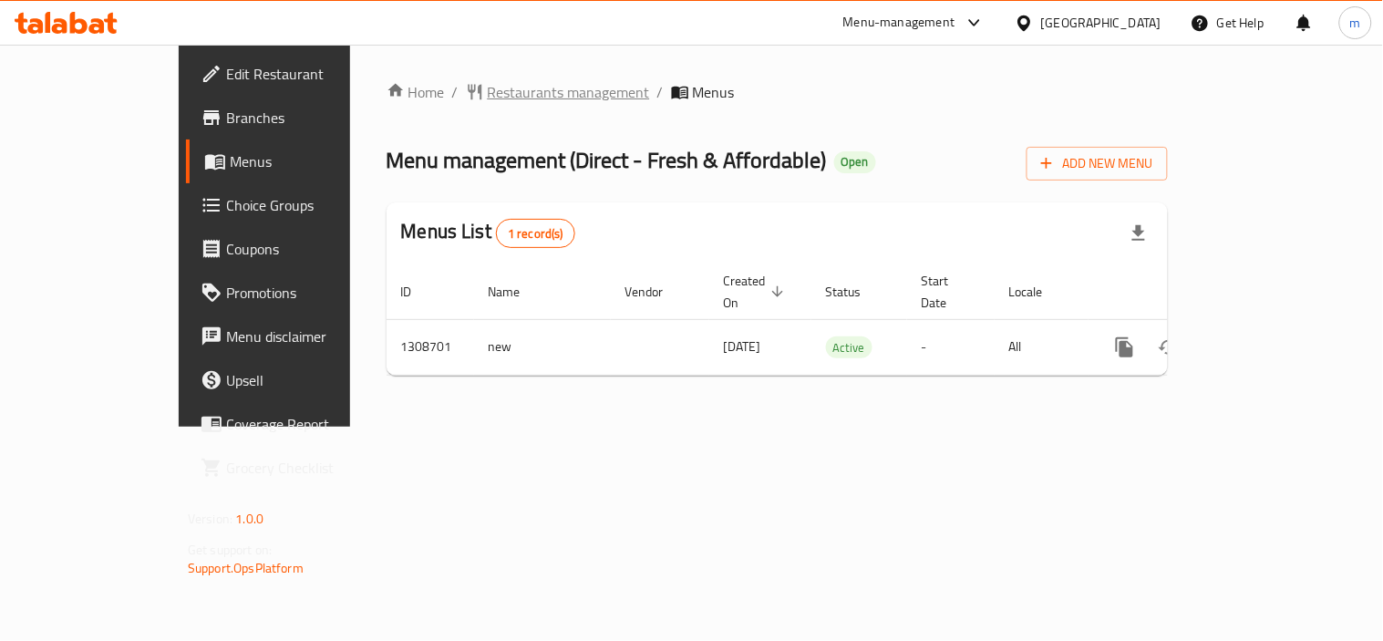
click at [488, 91] on span "Restaurants management" at bounding box center [569, 92] width 162 height 22
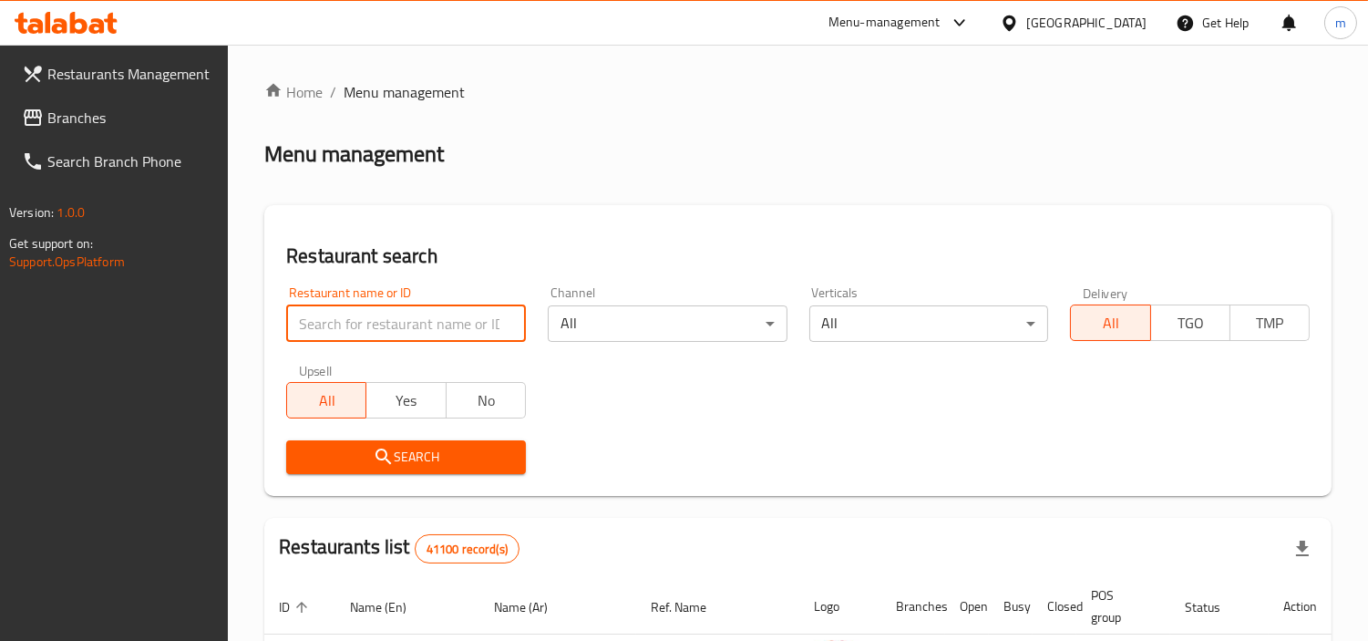
click at [401, 317] on input "search" at bounding box center [406, 323] width 240 height 36
paste input "704997"
type input "704997"
click button "Search" at bounding box center [406, 457] width 240 height 34
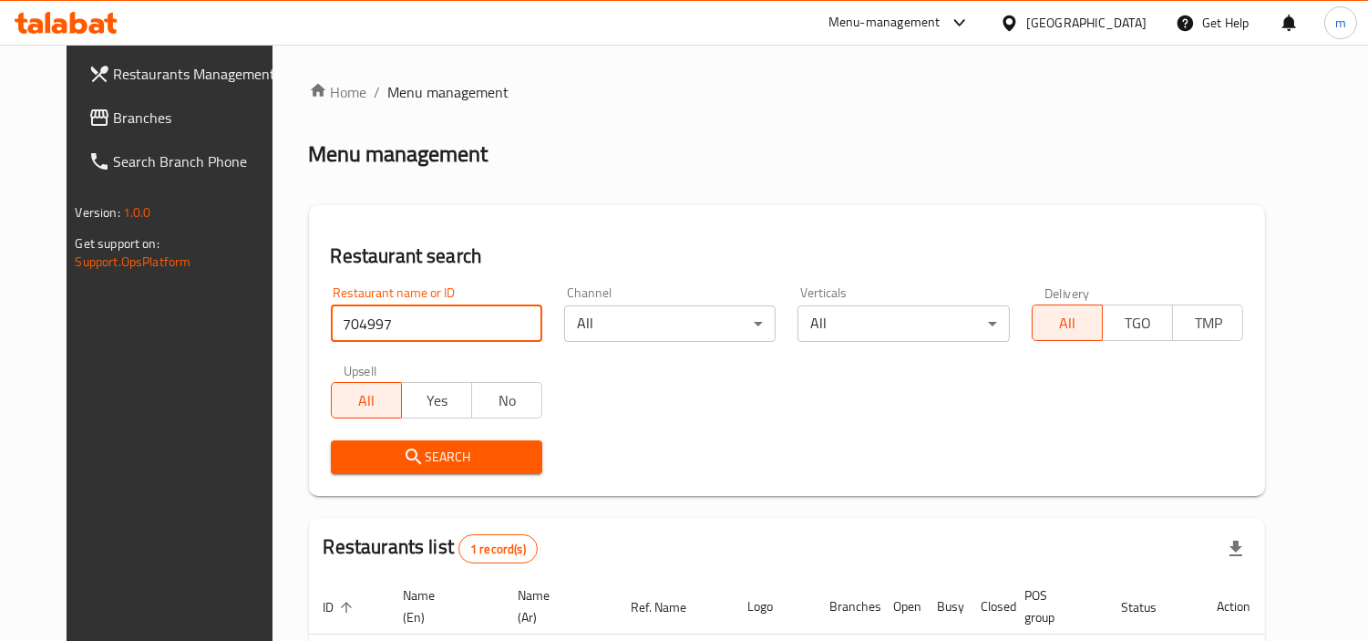
scroll to position [157, 0]
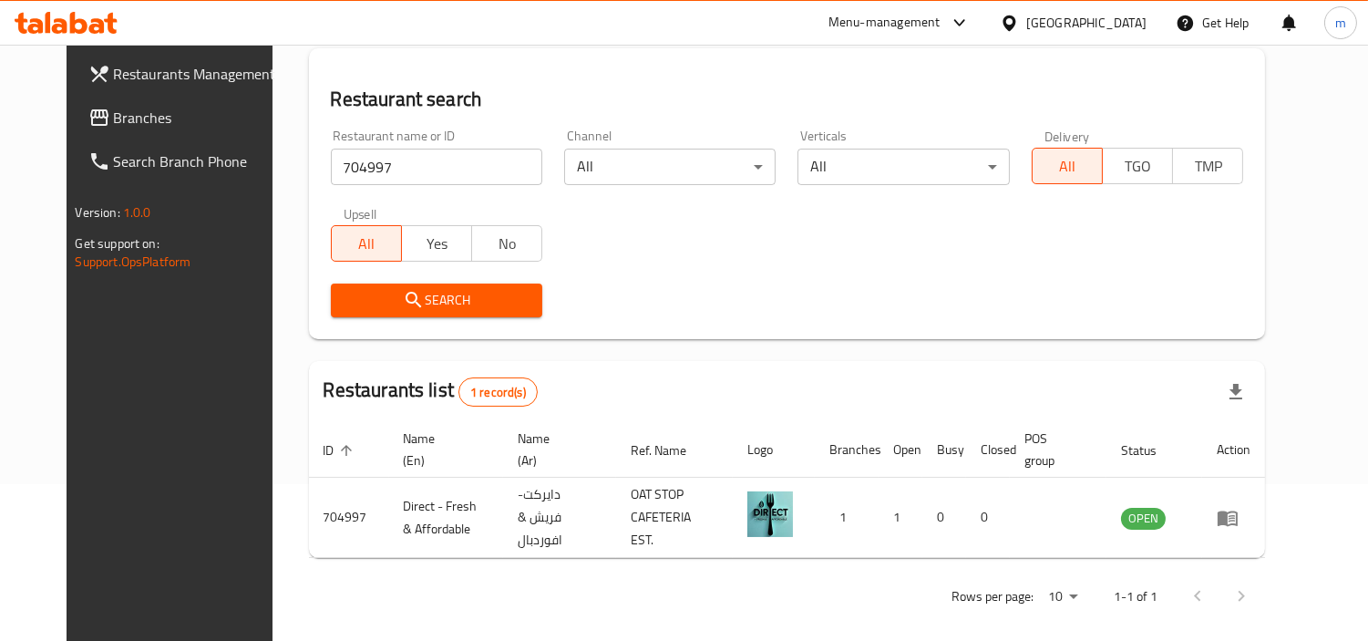
click at [114, 112] on span "Branches" at bounding box center [197, 118] width 167 height 22
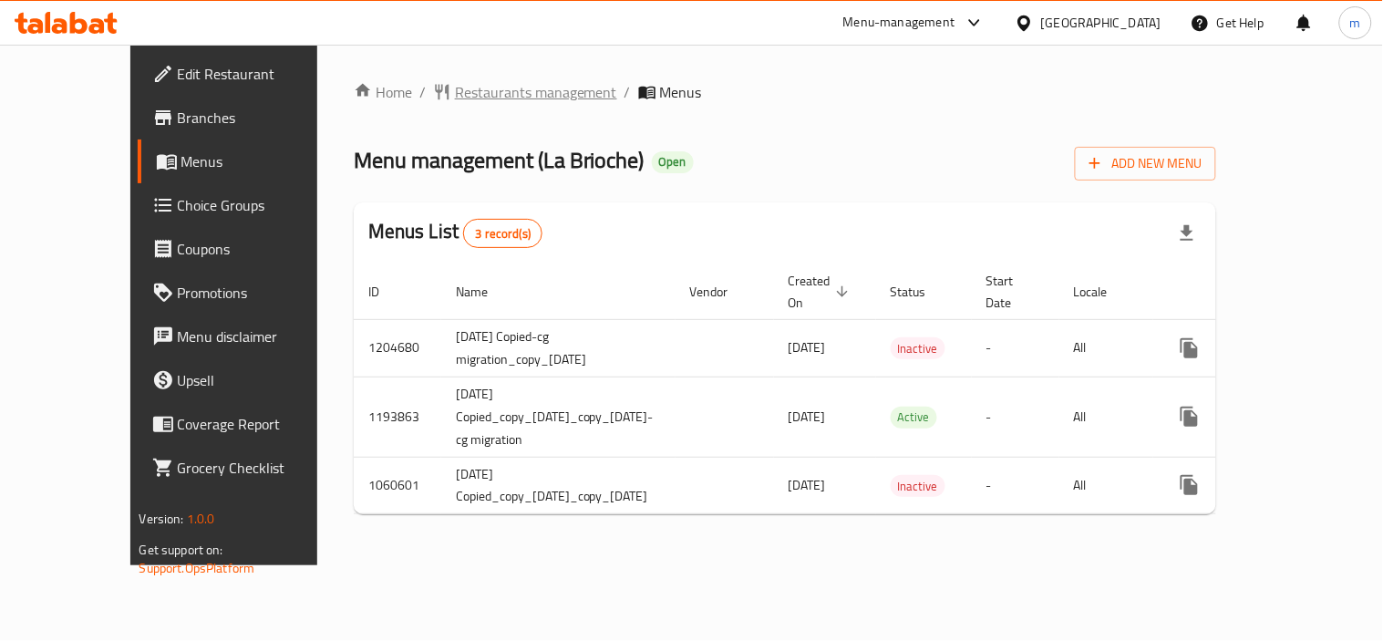
click at [455, 83] on span "Restaurants management" at bounding box center [536, 92] width 162 height 22
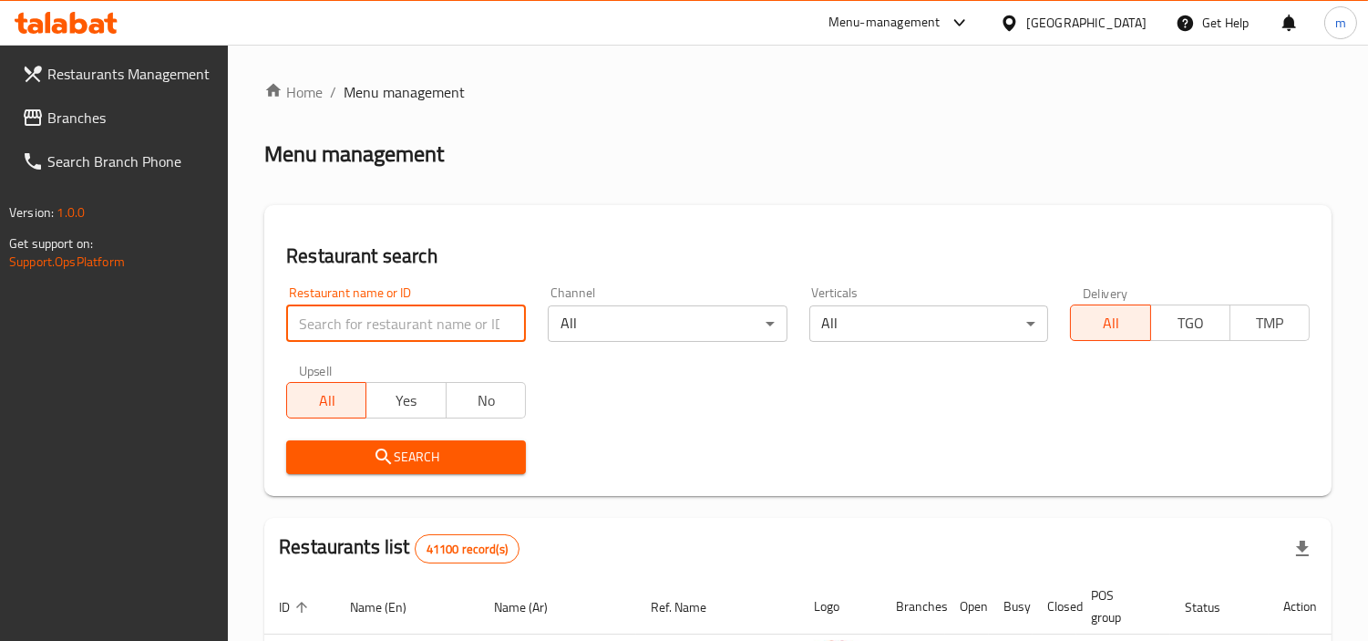
click at [408, 314] on input "search" at bounding box center [406, 323] width 240 height 36
paste input "8819"
type input "8819"
click button "Search" at bounding box center [406, 457] width 240 height 34
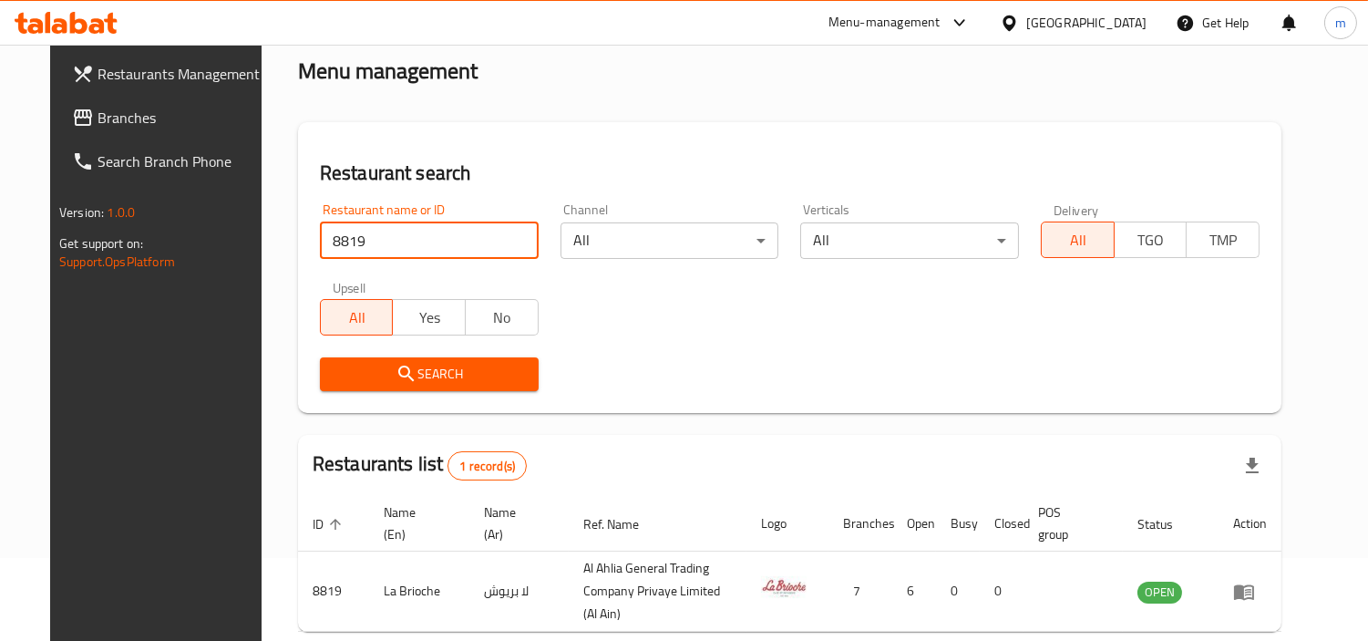
scroll to position [157, 0]
